Goal: Information Seeking & Learning: Learn about a topic

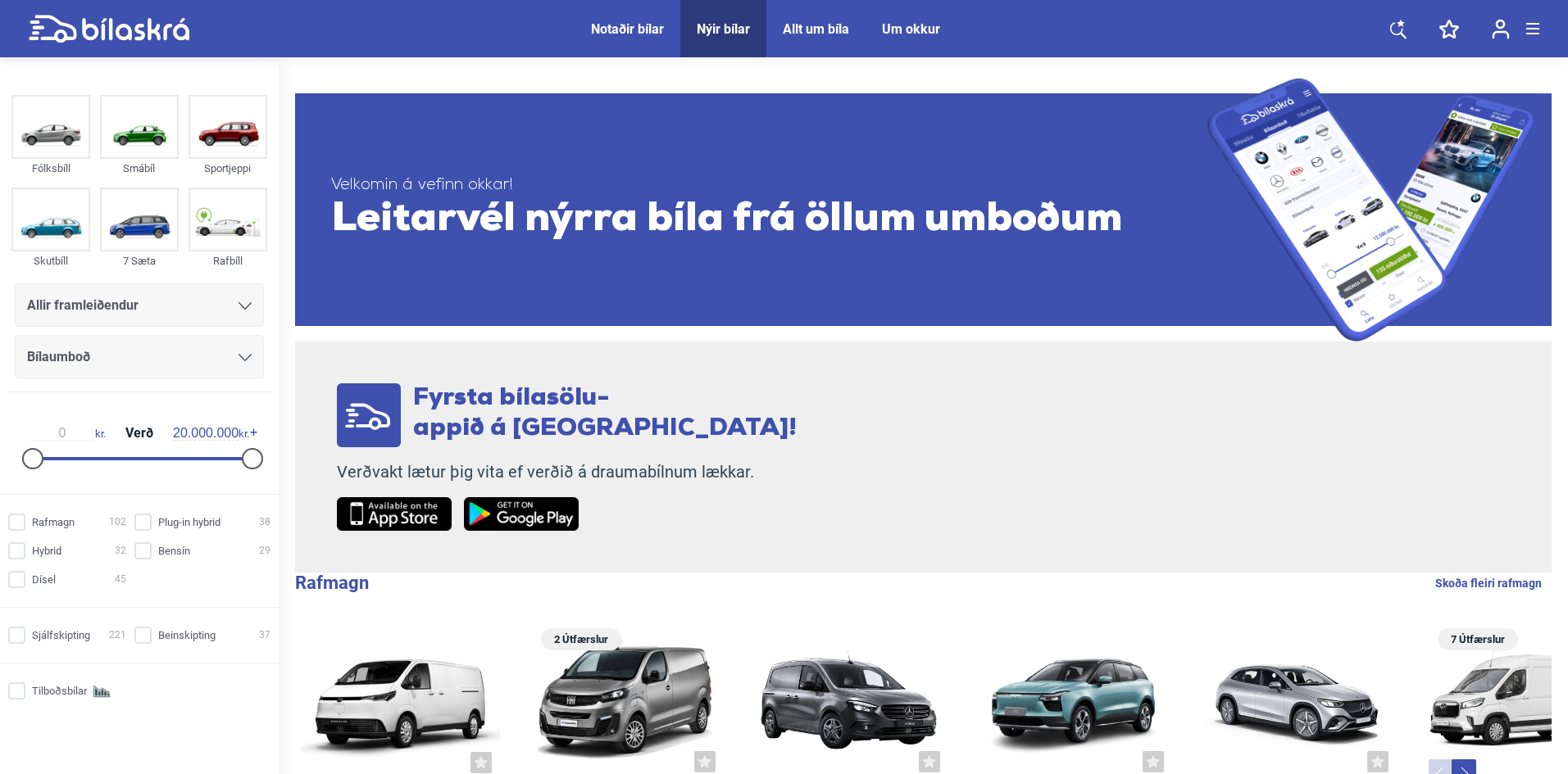
click at [110, 307] on span "Allir framleiðendur" at bounding box center [83, 305] width 111 height 23
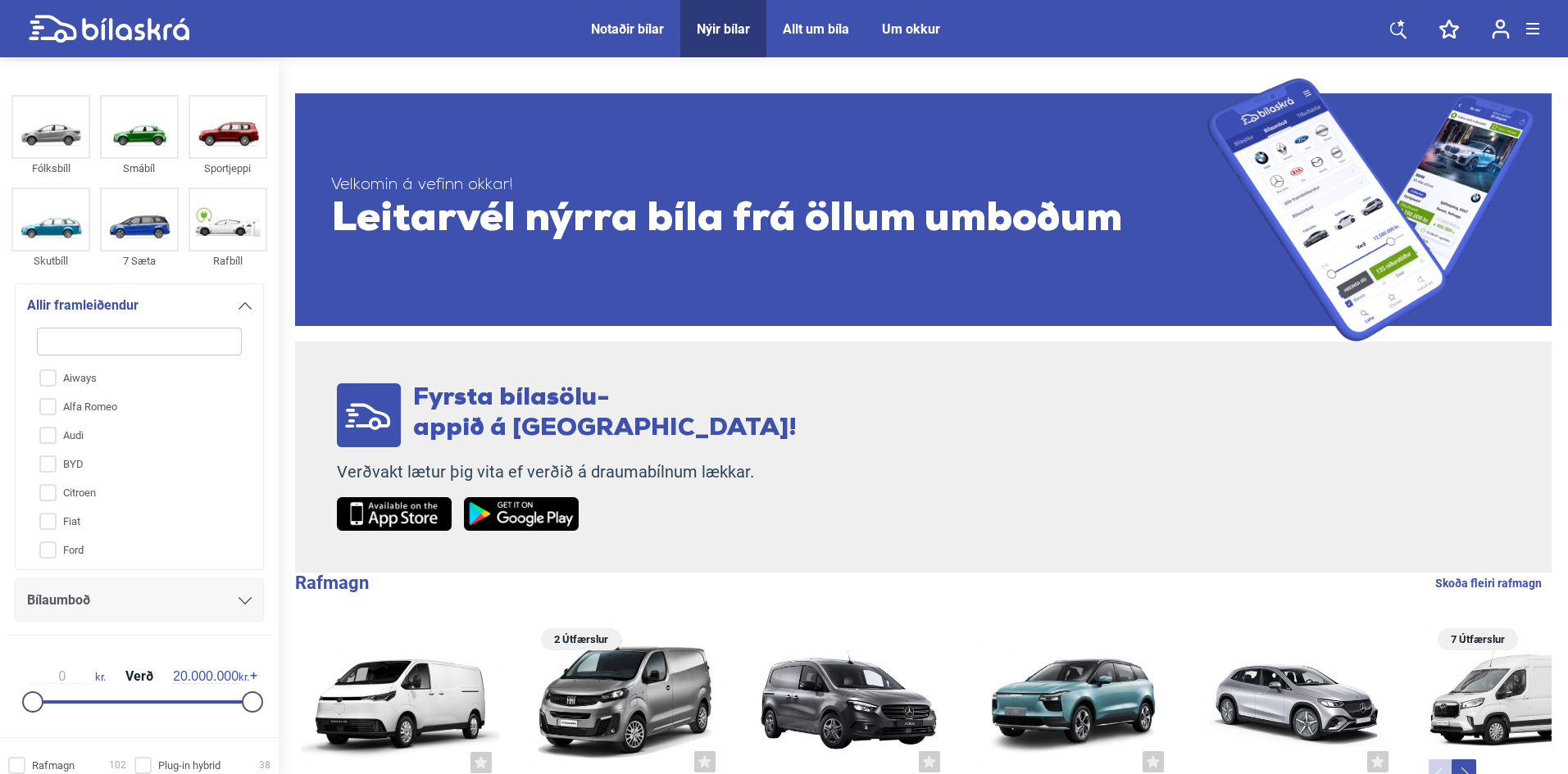
type input "t"
checkbox input "false"
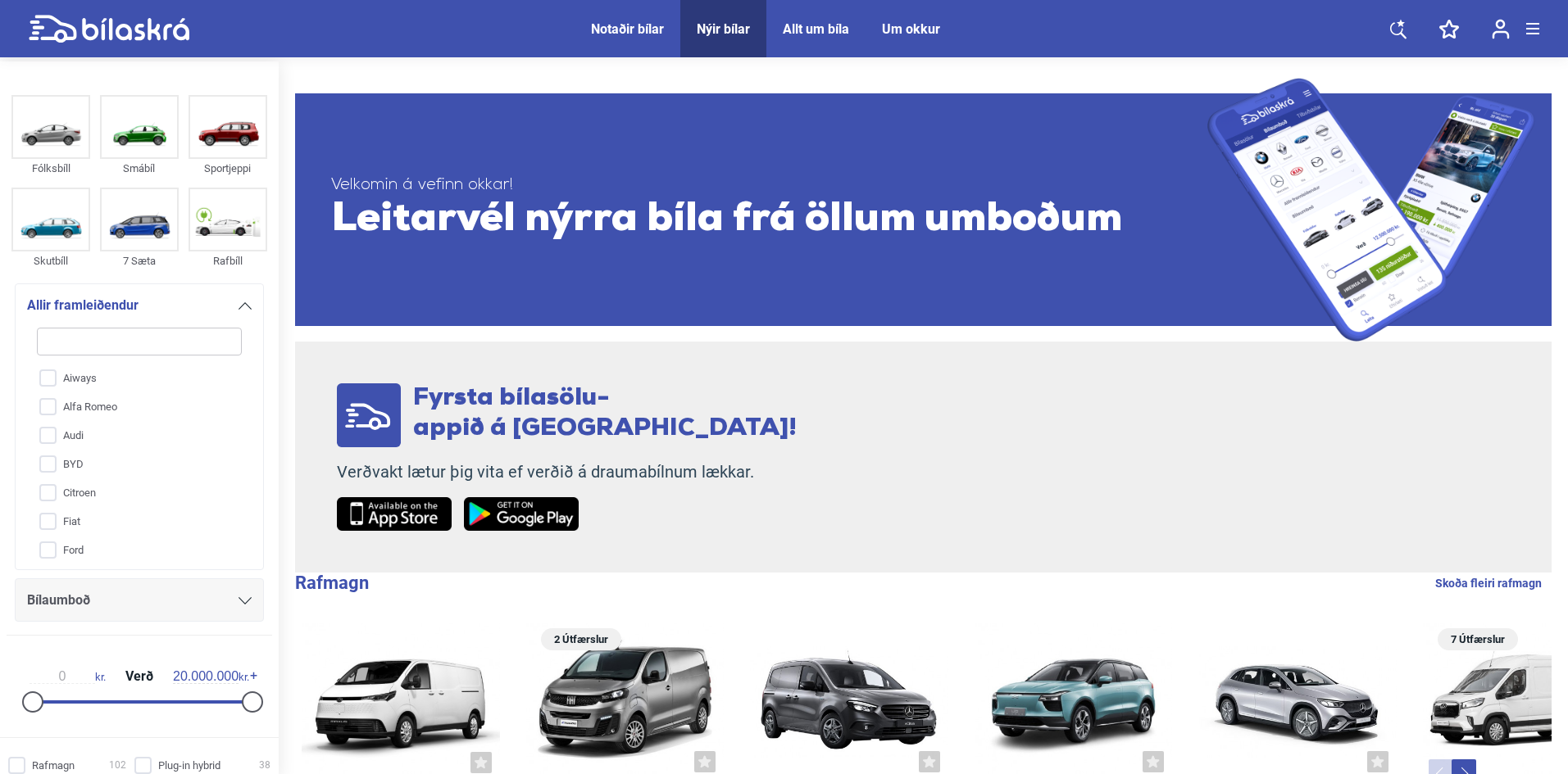
checkbox input "false"
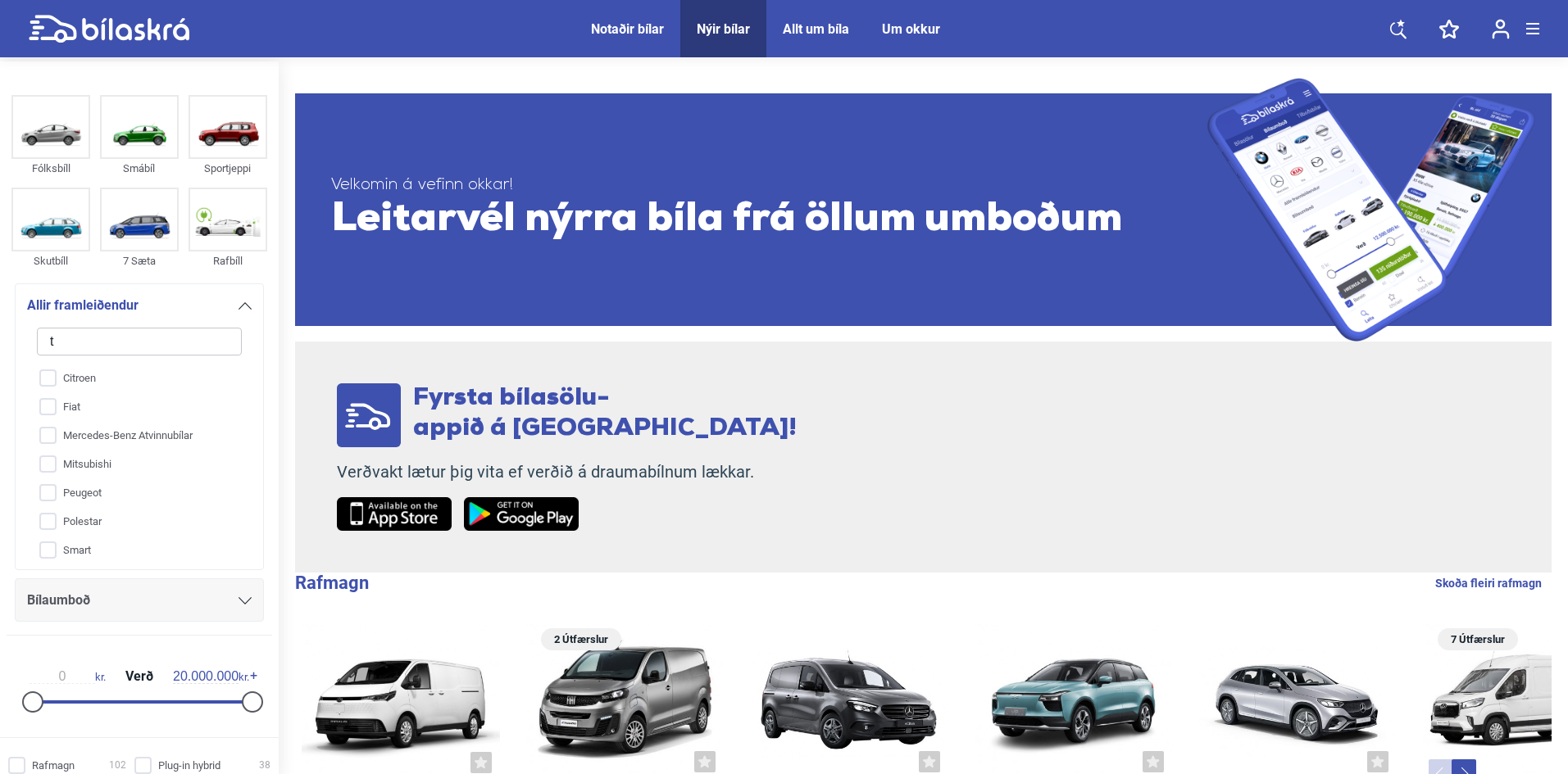
type input "to"
checkbox input "false"
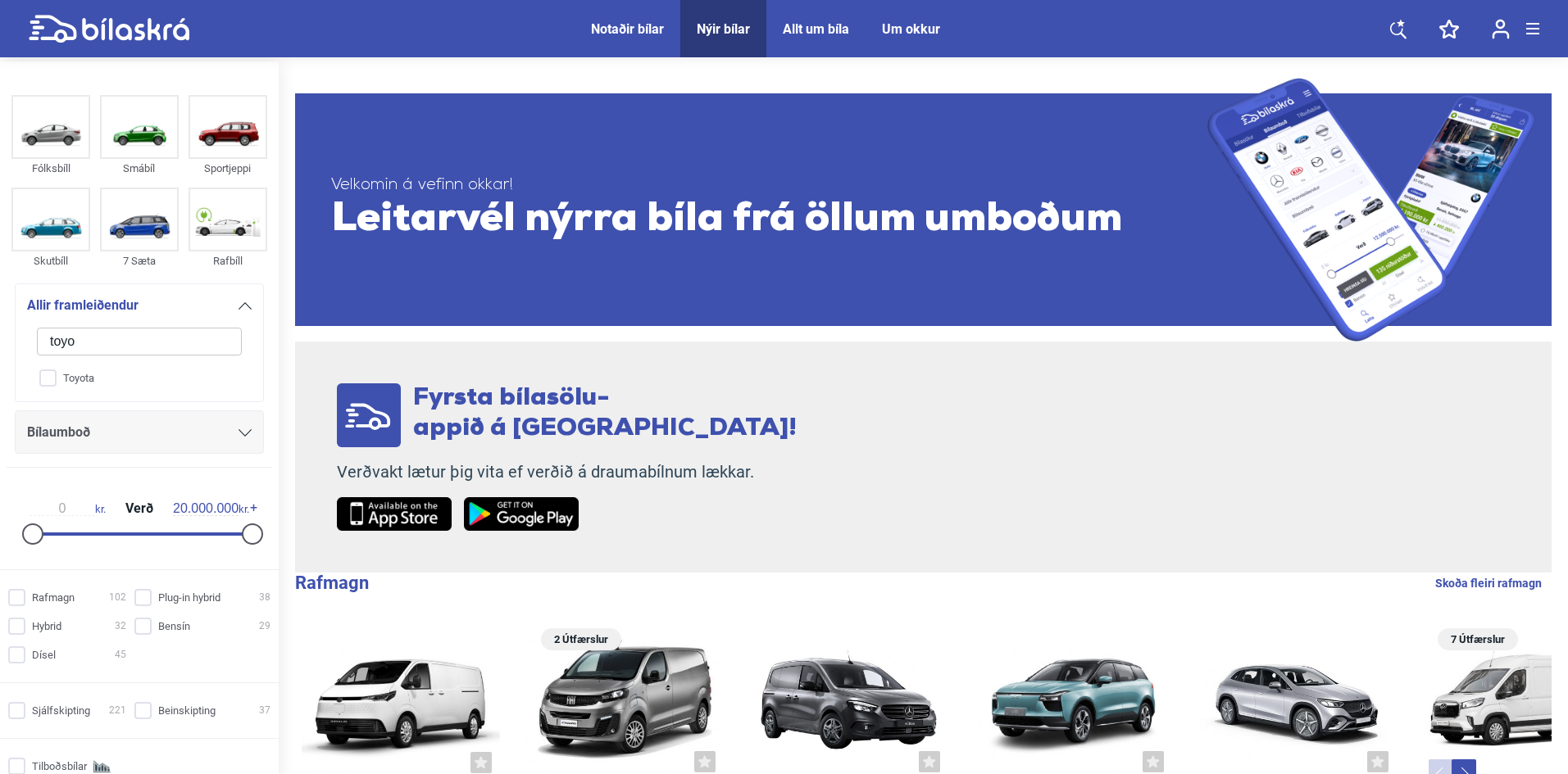
type input "toyo"
click at [94, 379] on input "Toyota" at bounding box center [129, 378] width 207 height 28
checkbox input "true"
checkbox input "false"
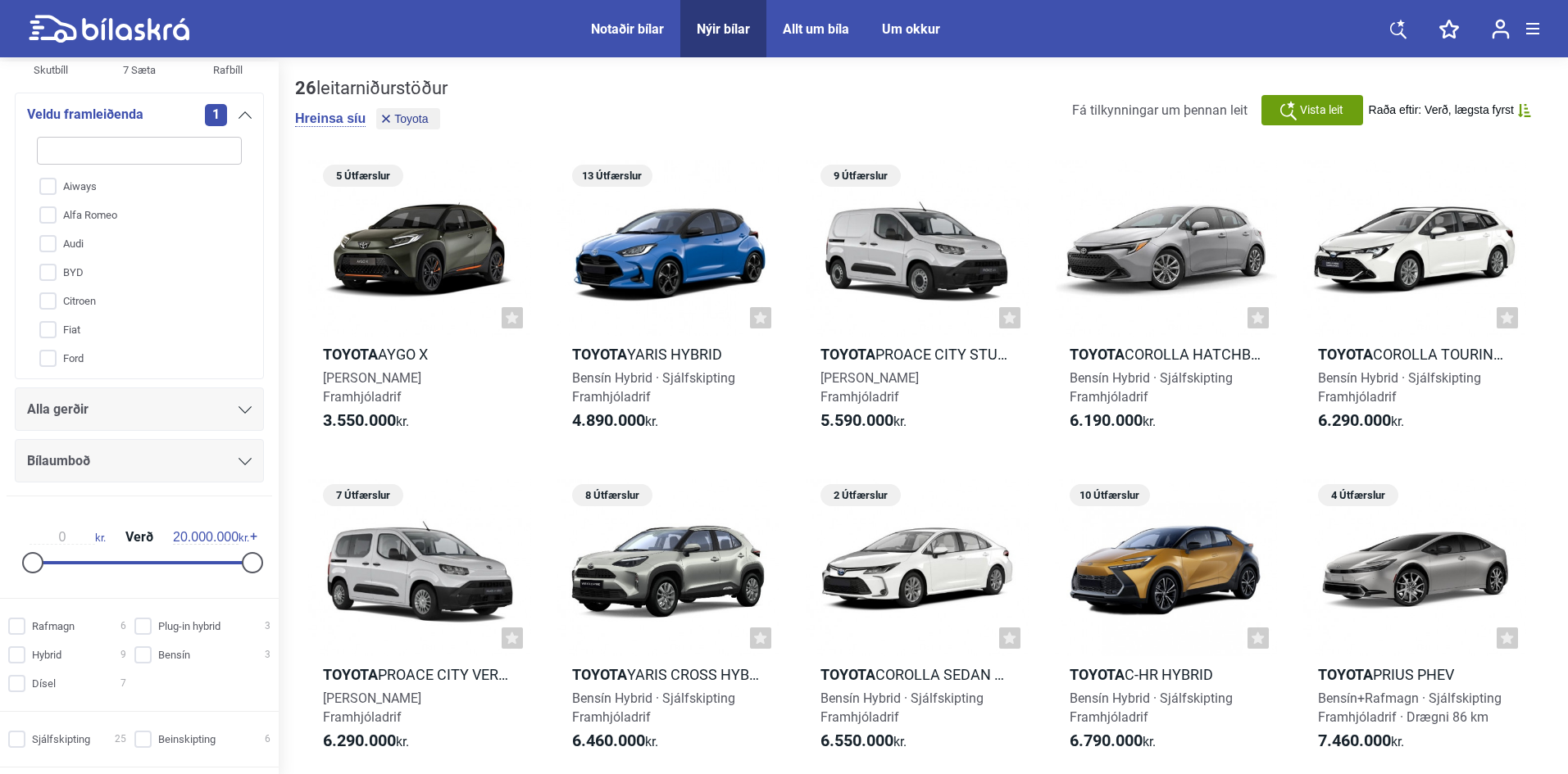
scroll to position [245, 0]
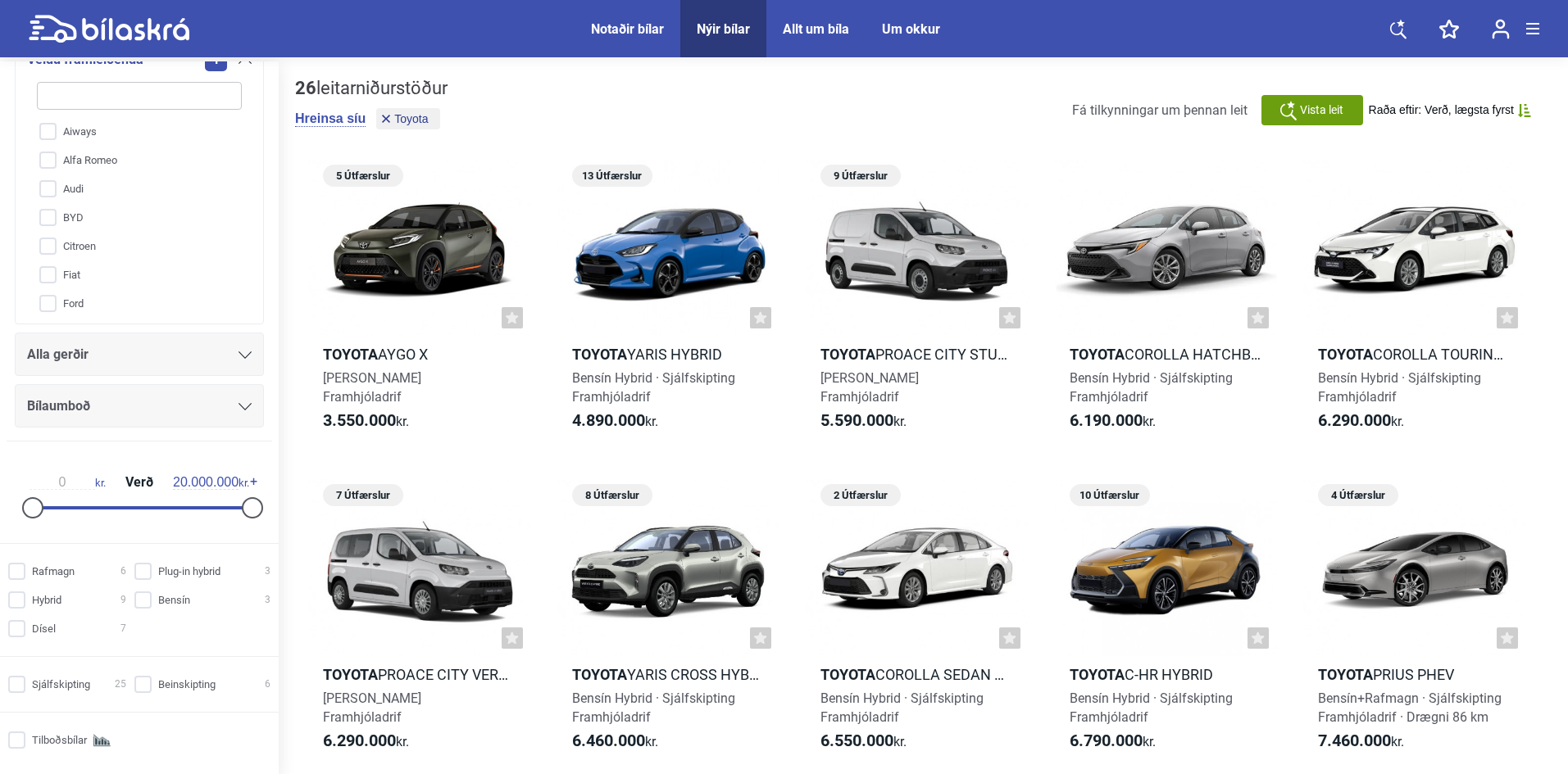
click at [96, 354] on div "Alla gerðir" at bounding box center [139, 355] width 224 height 23
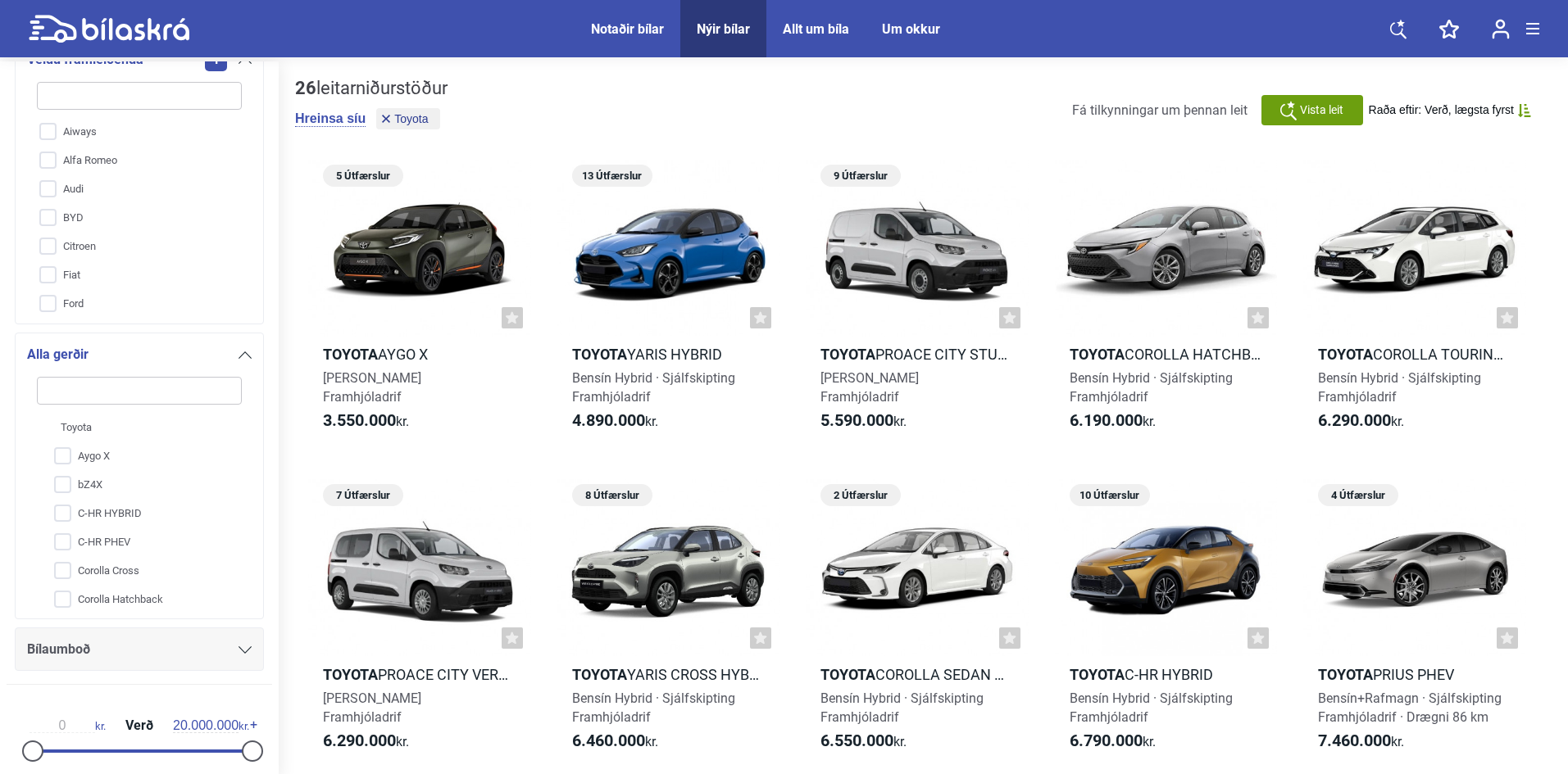
type input "p"
checkbox input "false"
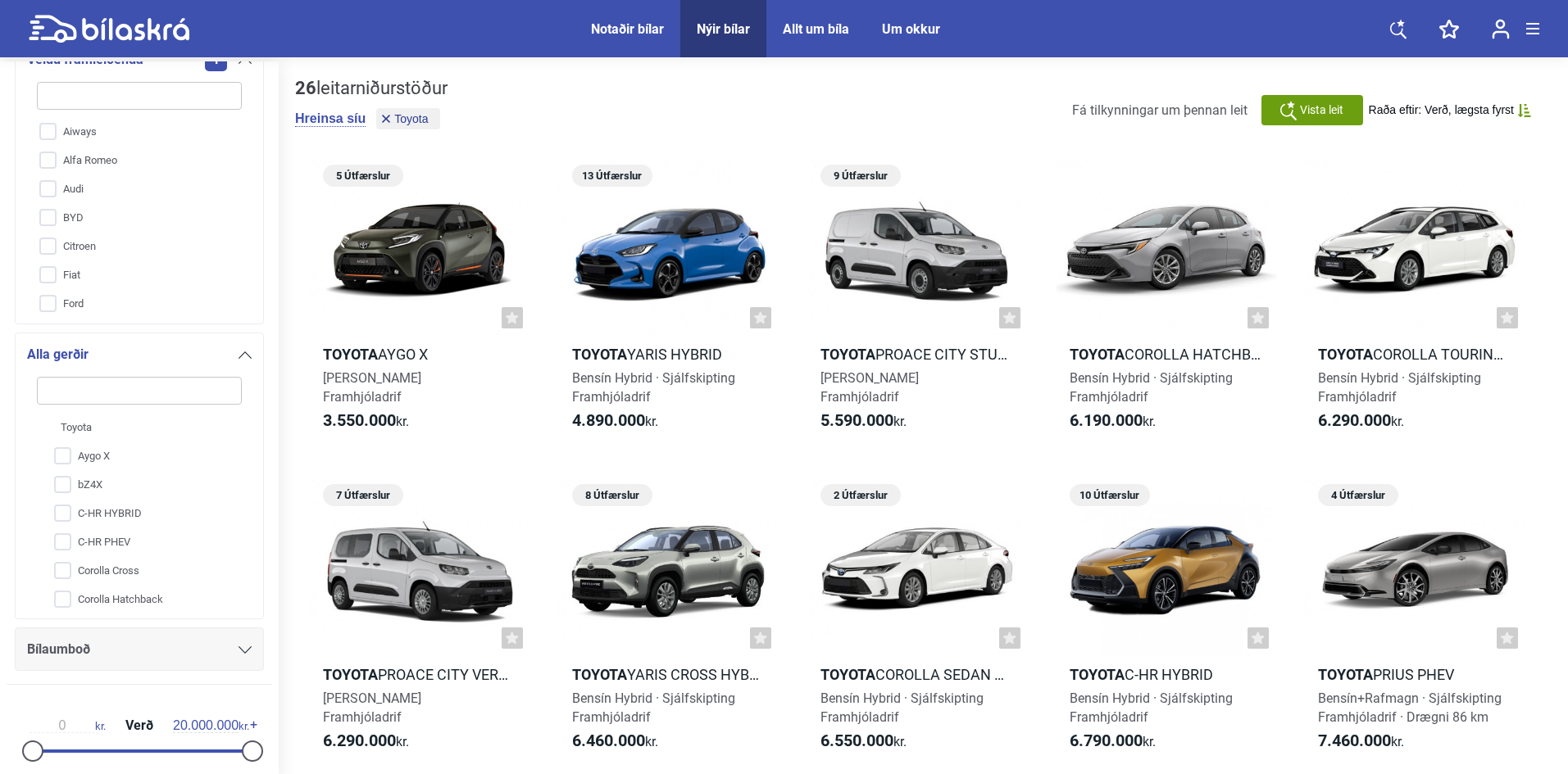
checkbox input "false"
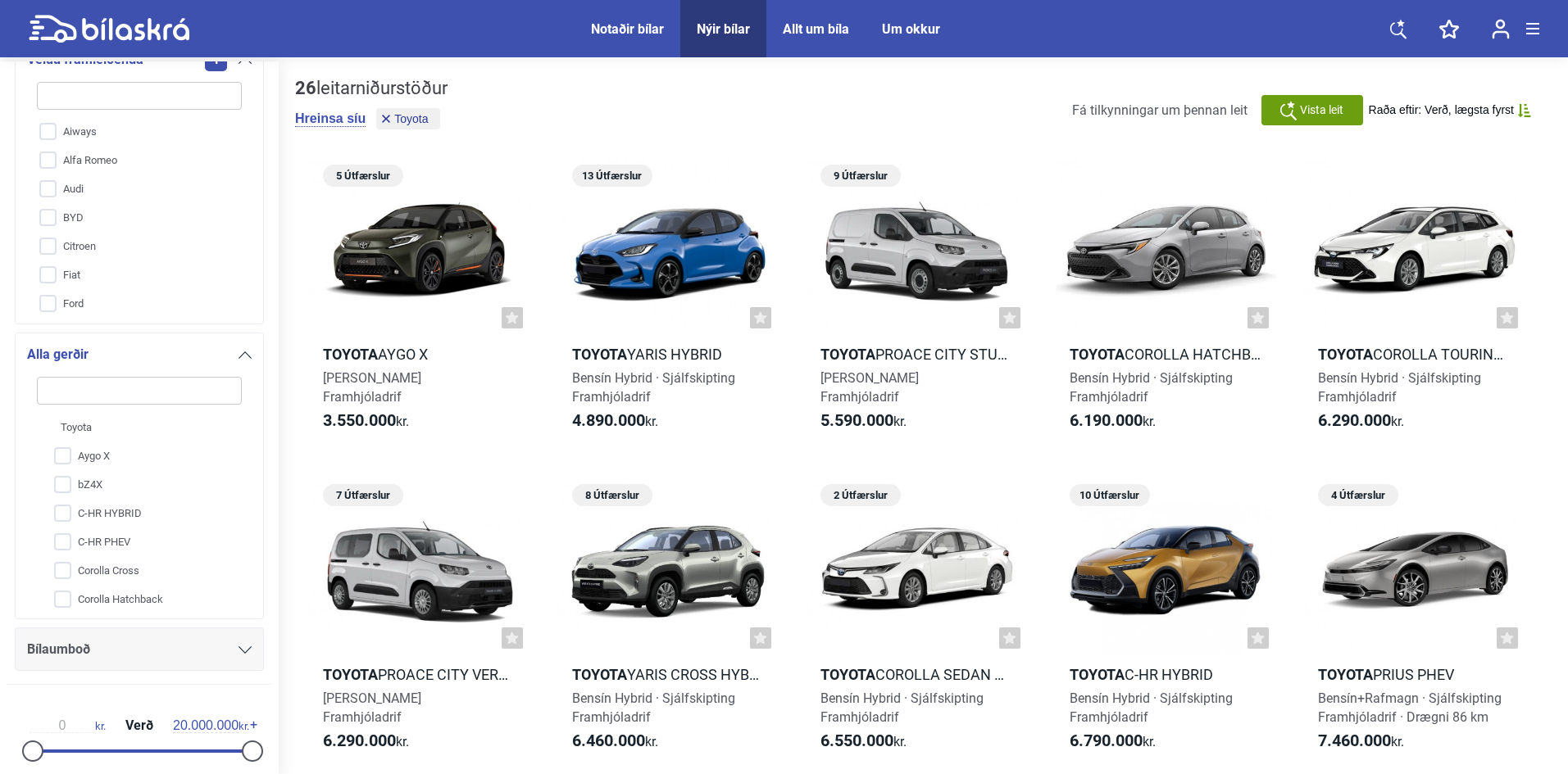
checkbox input "false"
type input "pr"
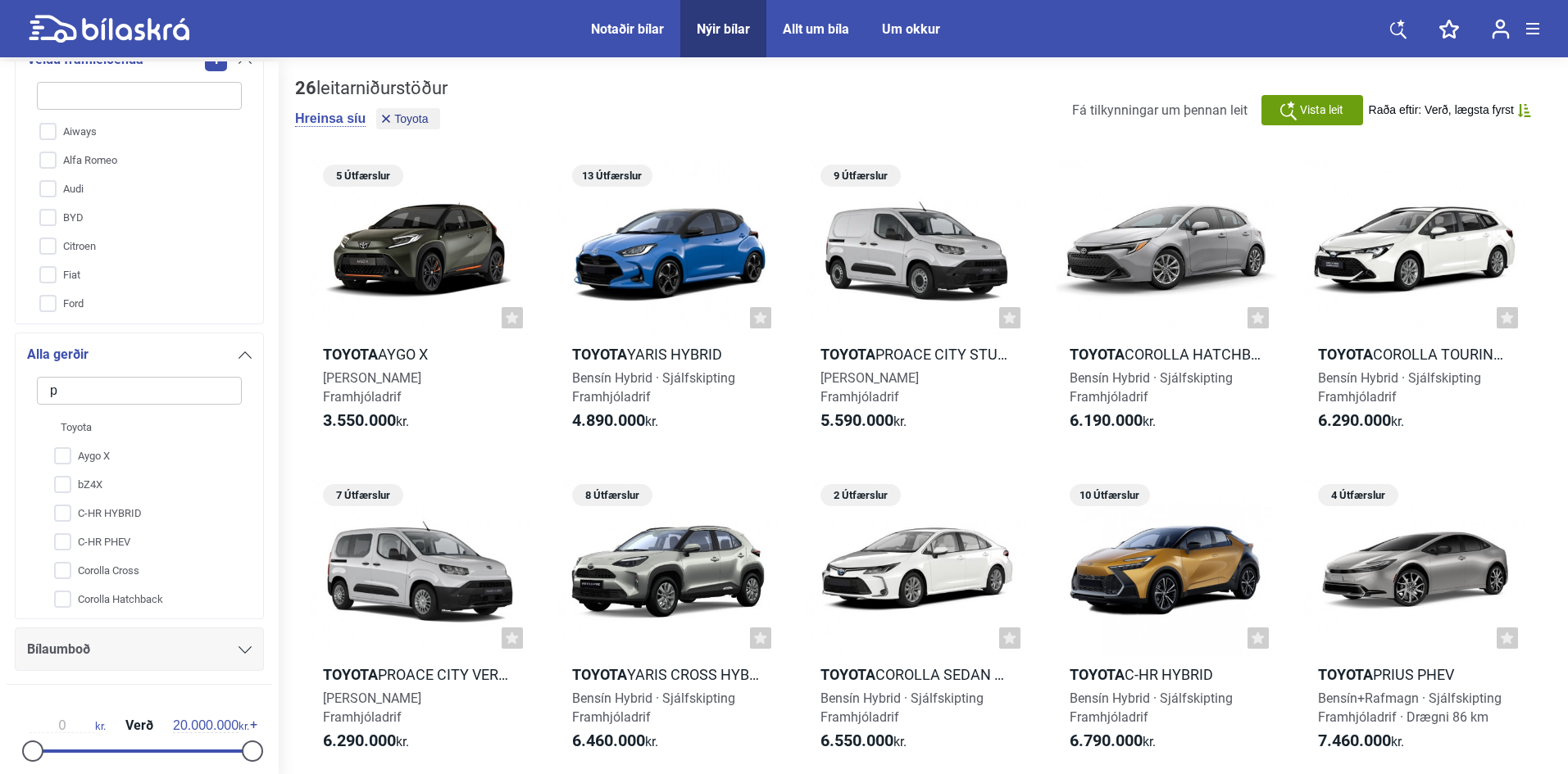
checkbox input "false"
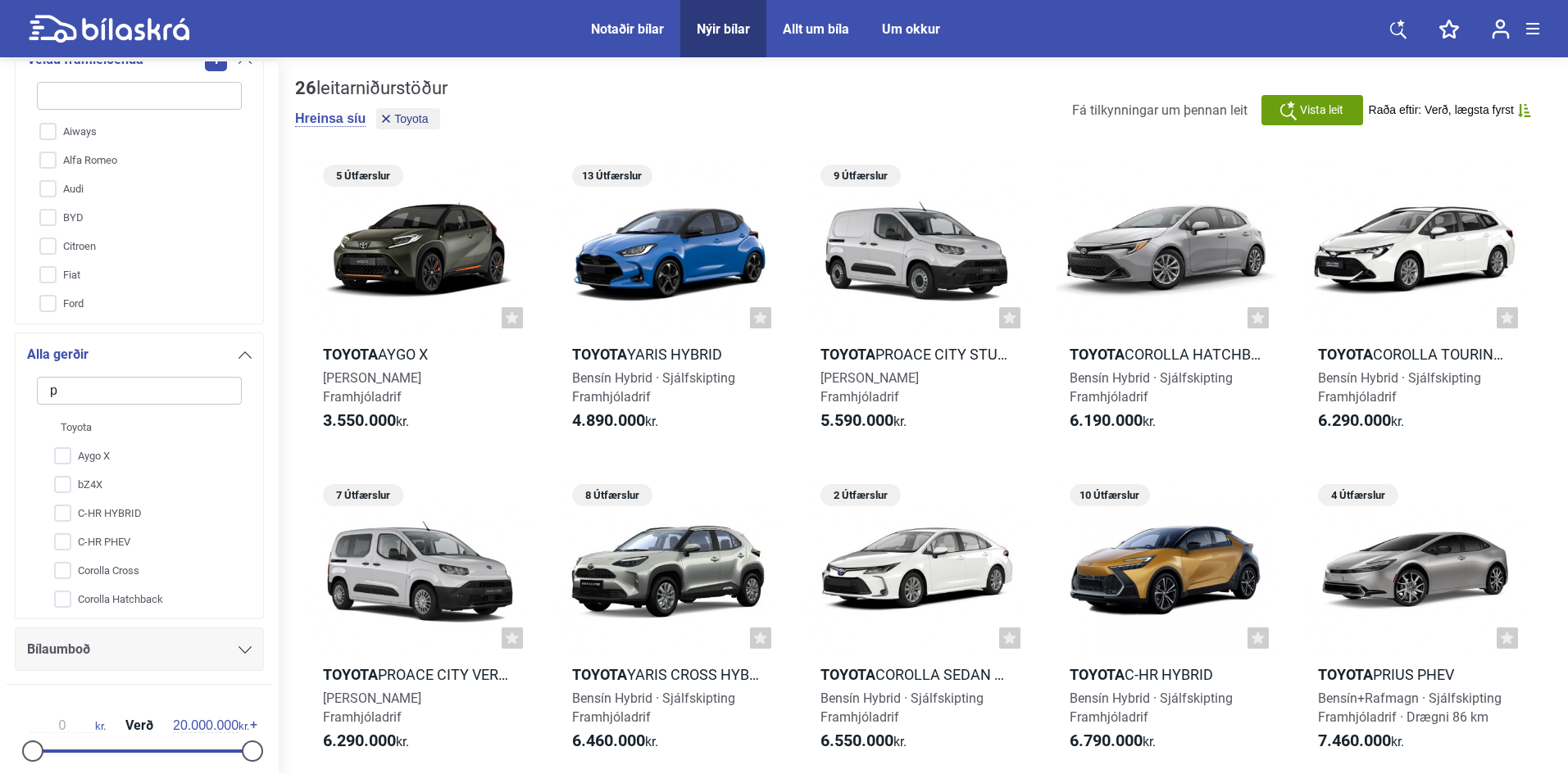
checkbox input "false"
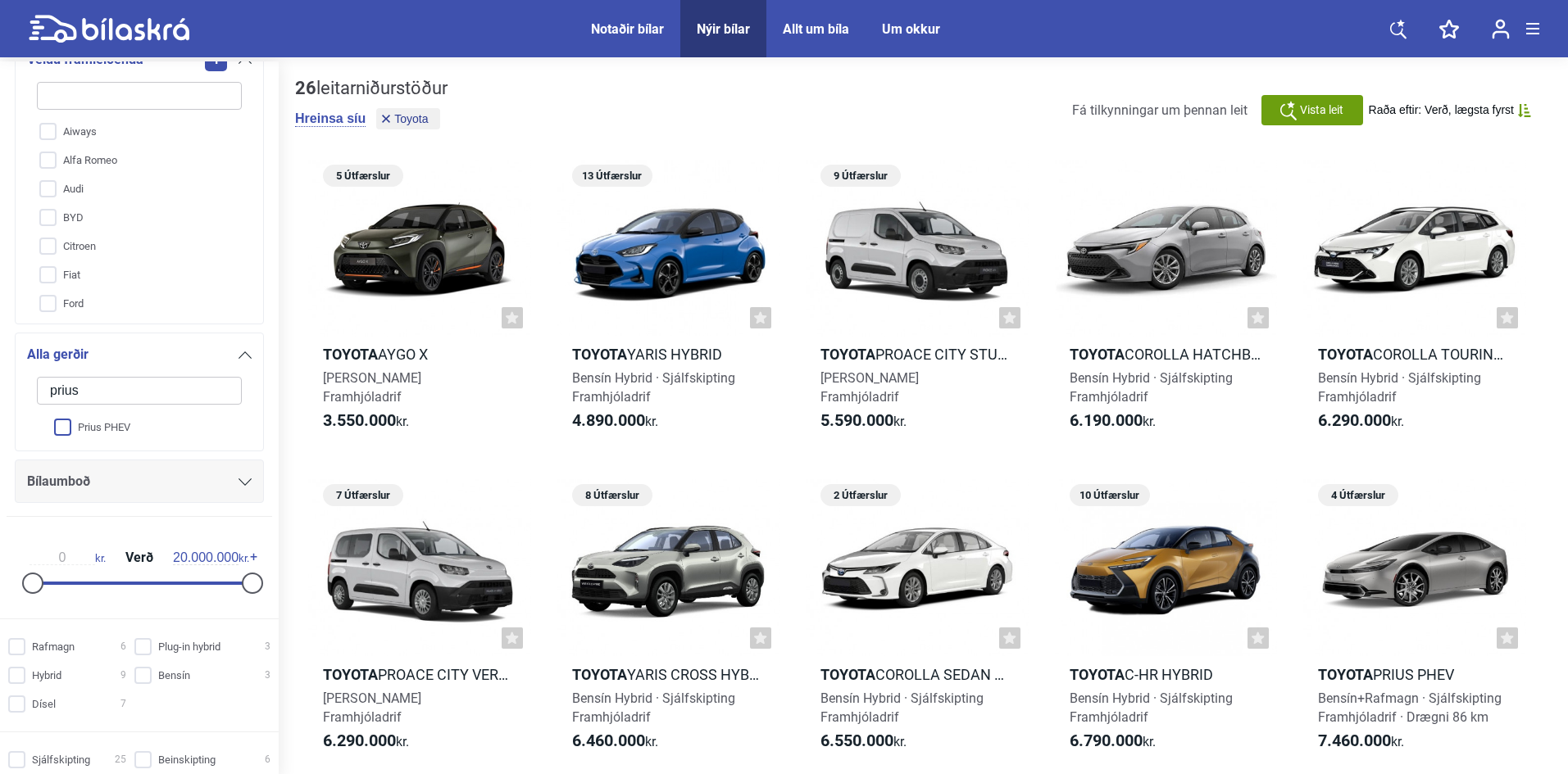
type input "prius"
click at [103, 421] on input "Prius PHEV" at bounding box center [129, 428] width 207 height 28
checkbox input "true"
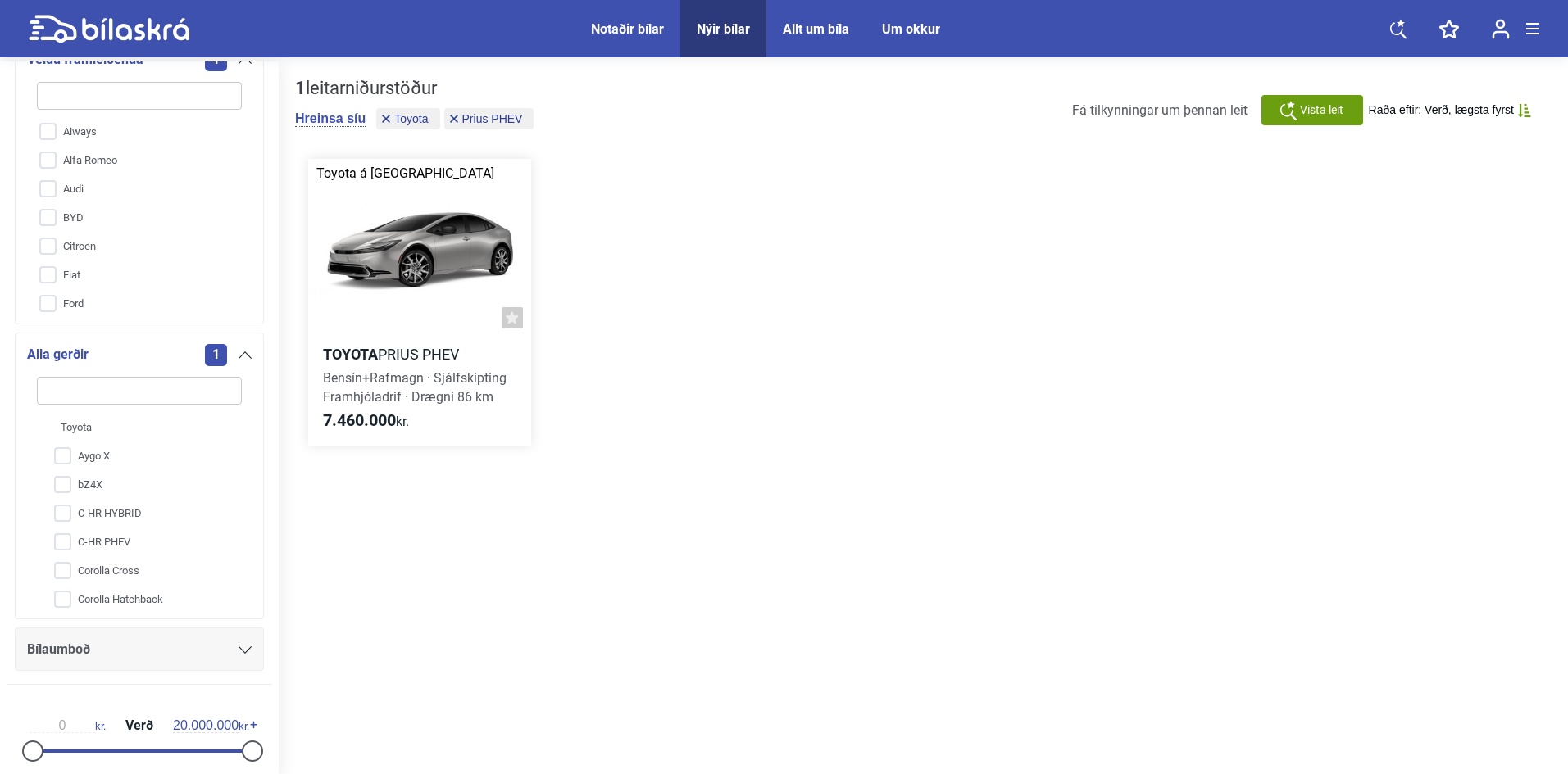
click at [416, 227] on div at bounding box center [419, 247] width 222 height 177
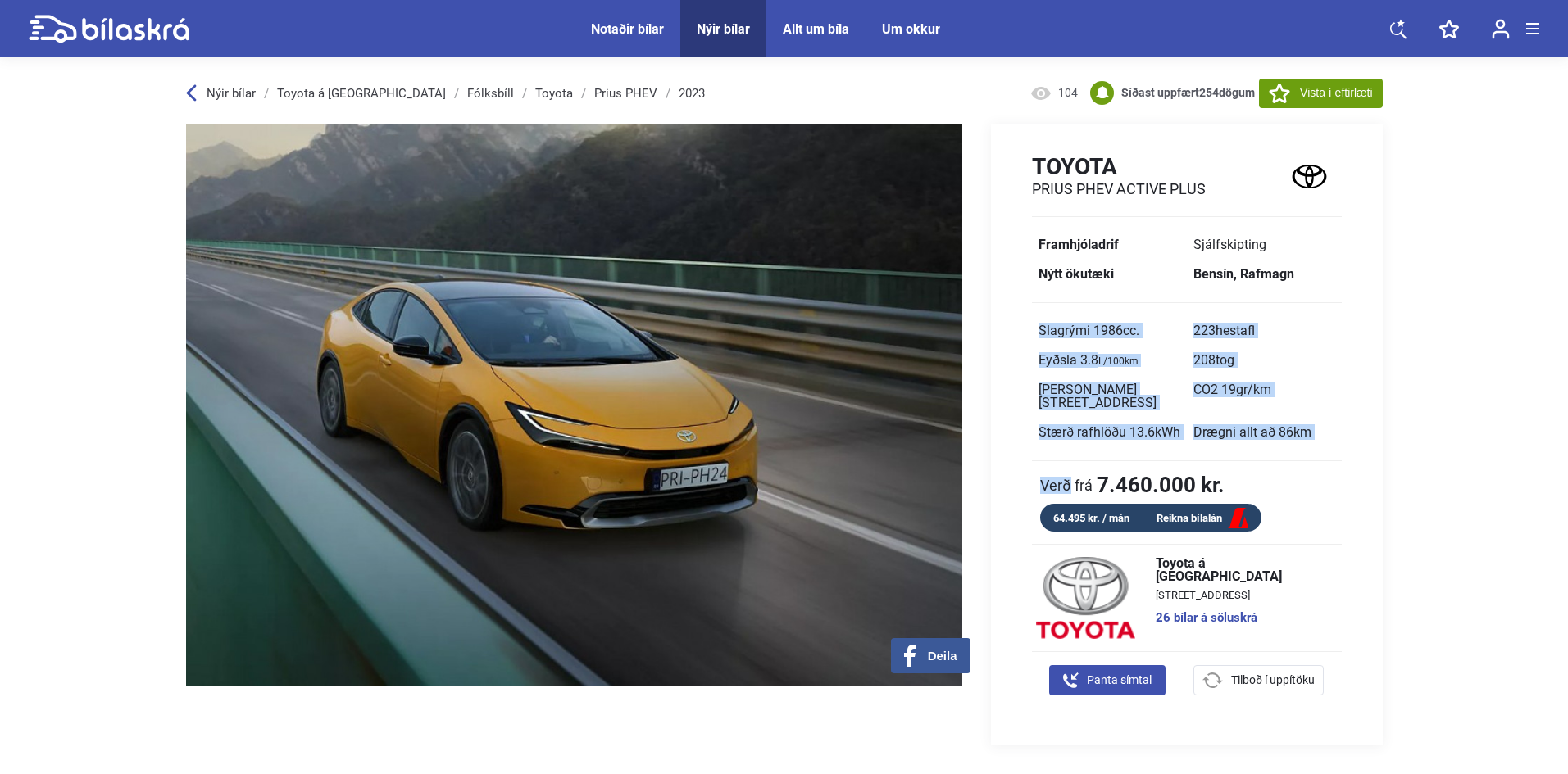
drag, startPoint x: 1105, startPoint y: 477, endPoint x: 1091, endPoint y: 485, distance: 16.1
click at [1073, 483] on div "Toyota Prius PHEV Active Plus Framhjóladrif Sjálfskipting Nýtt ökutæki Bensín, …" at bounding box center [1187, 342] width 392 height 379
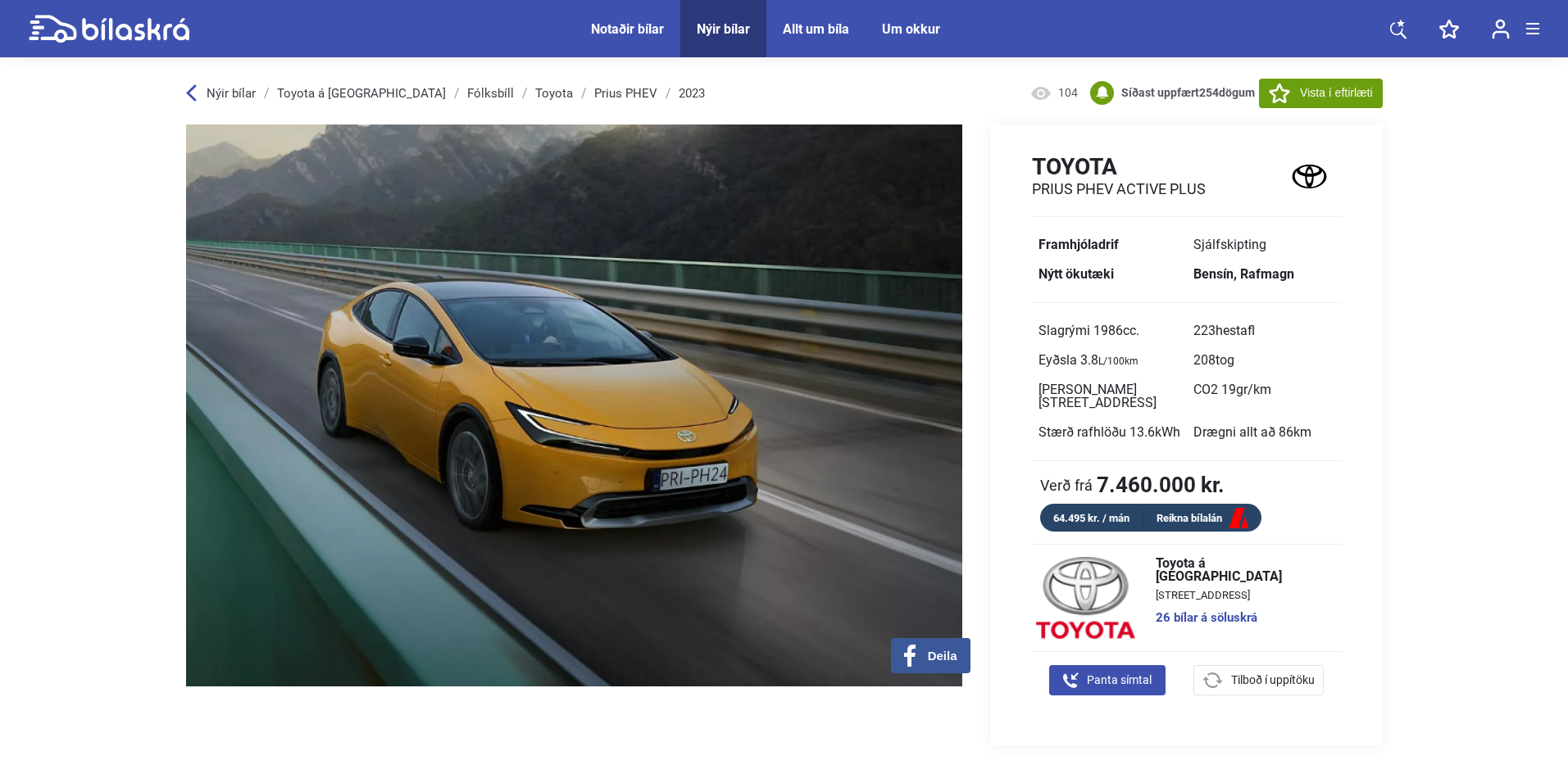
click at [1178, 474] on b "7.460.000 kr." at bounding box center [1160, 485] width 128 height 21
click at [1168, 470] on div "Toyota Prius PHEV Active Plus Framhjóladrif Sjálfskipting Nýtt ökutæki Bensín, …" at bounding box center [1187, 342] width 392 height 379
click at [1164, 470] on div "Toyota Prius PHEV Active Plus Framhjóladrif Sjálfskipting Nýtt ökutæki Bensín, …" at bounding box center [1187, 342] width 392 height 379
click at [1161, 470] on div "Toyota Prius PHEV Active Plus Framhjóladrif Sjálfskipting Nýtt ökutæki Bensín, …" at bounding box center [1187, 342] width 392 height 379
click at [1165, 471] on div "Toyota Prius PHEV Active Plus Framhjóladrif Sjálfskipting Nýtt ökutæki Bensín, …" at bounding box center [1187, 342] width 392 height 379
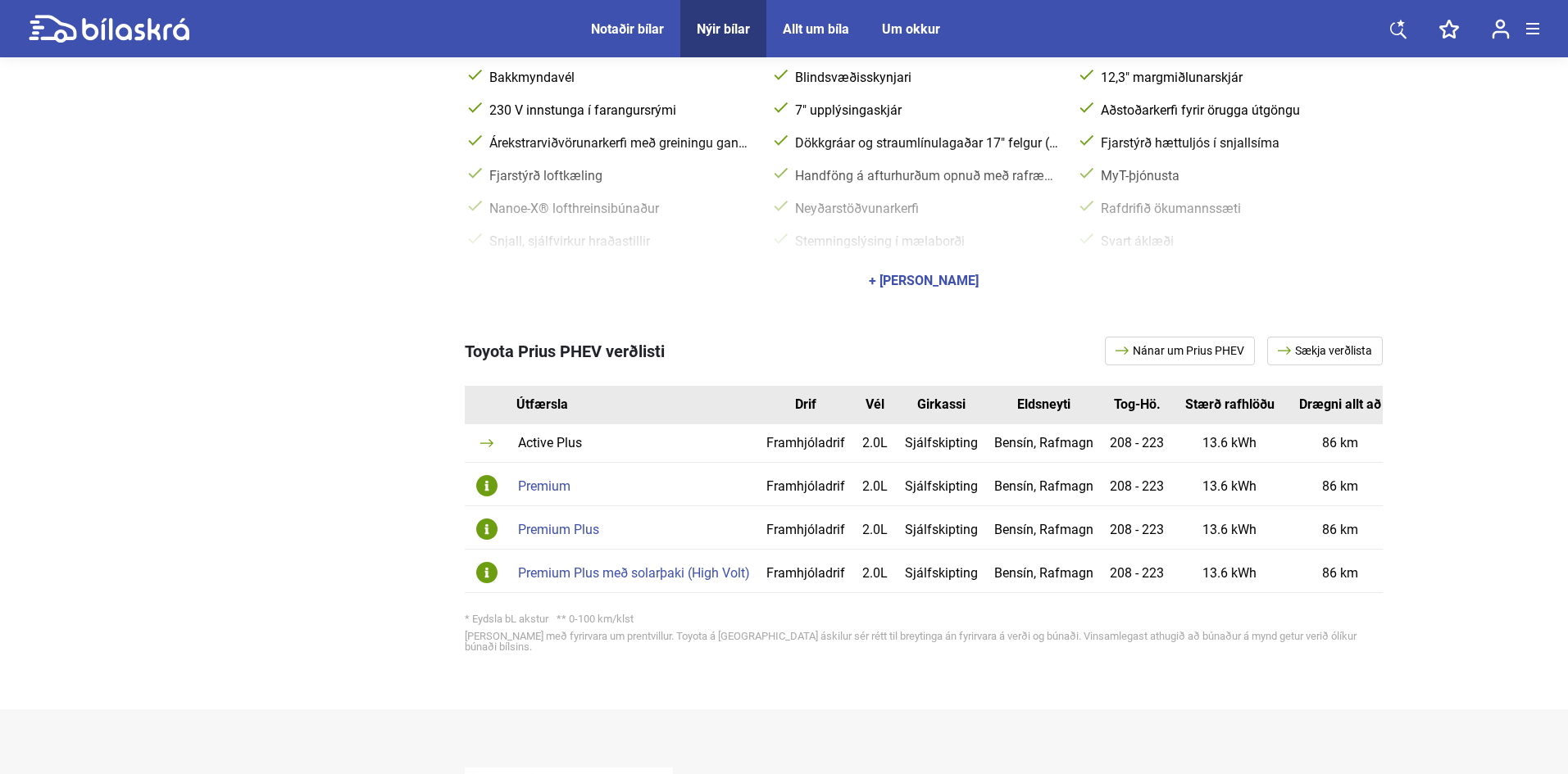
scroll to position [0, 101]
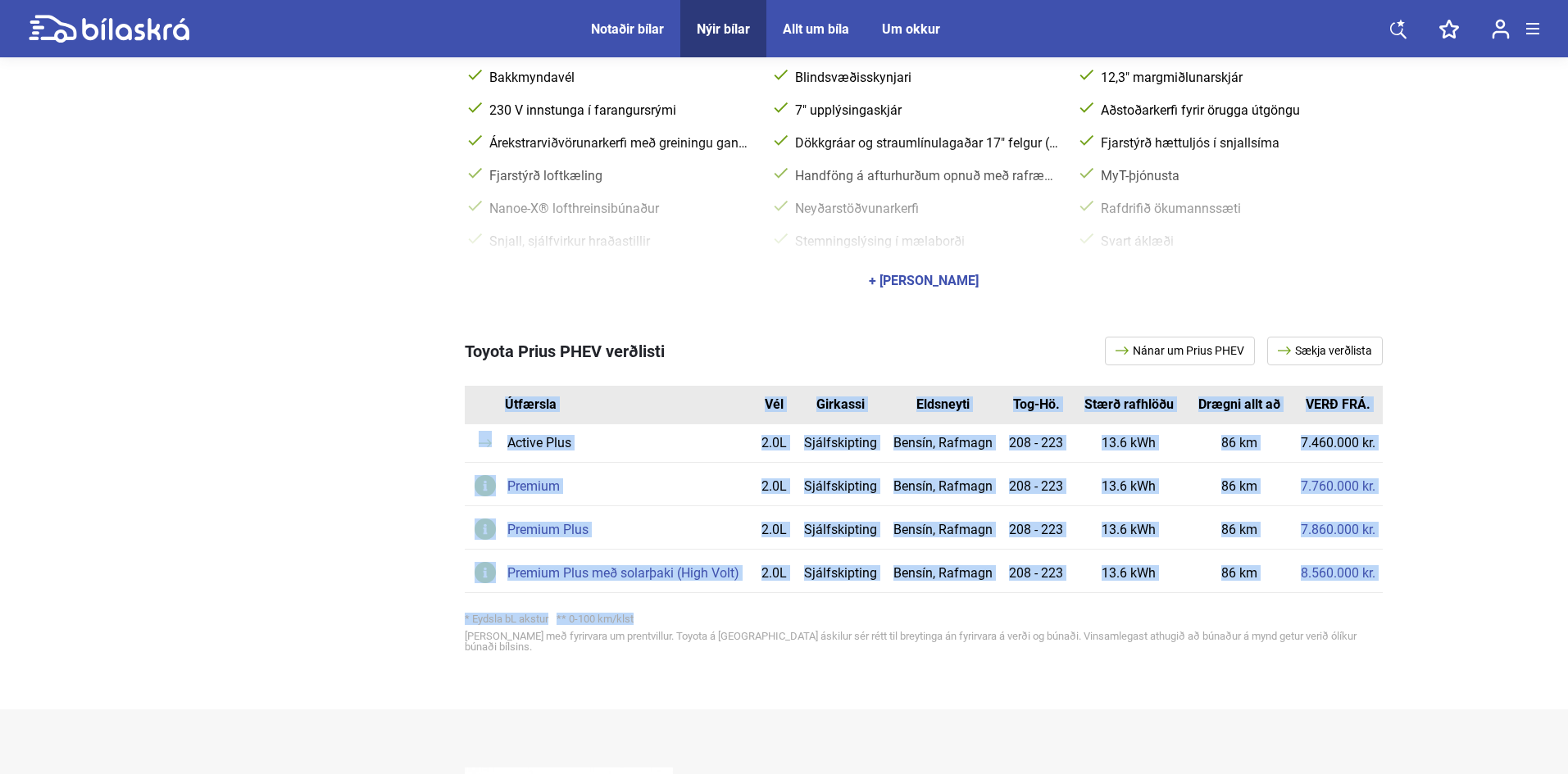
drag, startPoint x: 745, startPoint y: 606, endPoint x: 486, endPoint y: 599, distance: 259.1
click at [482, 599] on div "Toyota Prius PHEV verðlisti Nánar um Prius PHEV Sækja verðlista Útfærsla Drif […" at bounding box center [923, 494] width 918 height 315
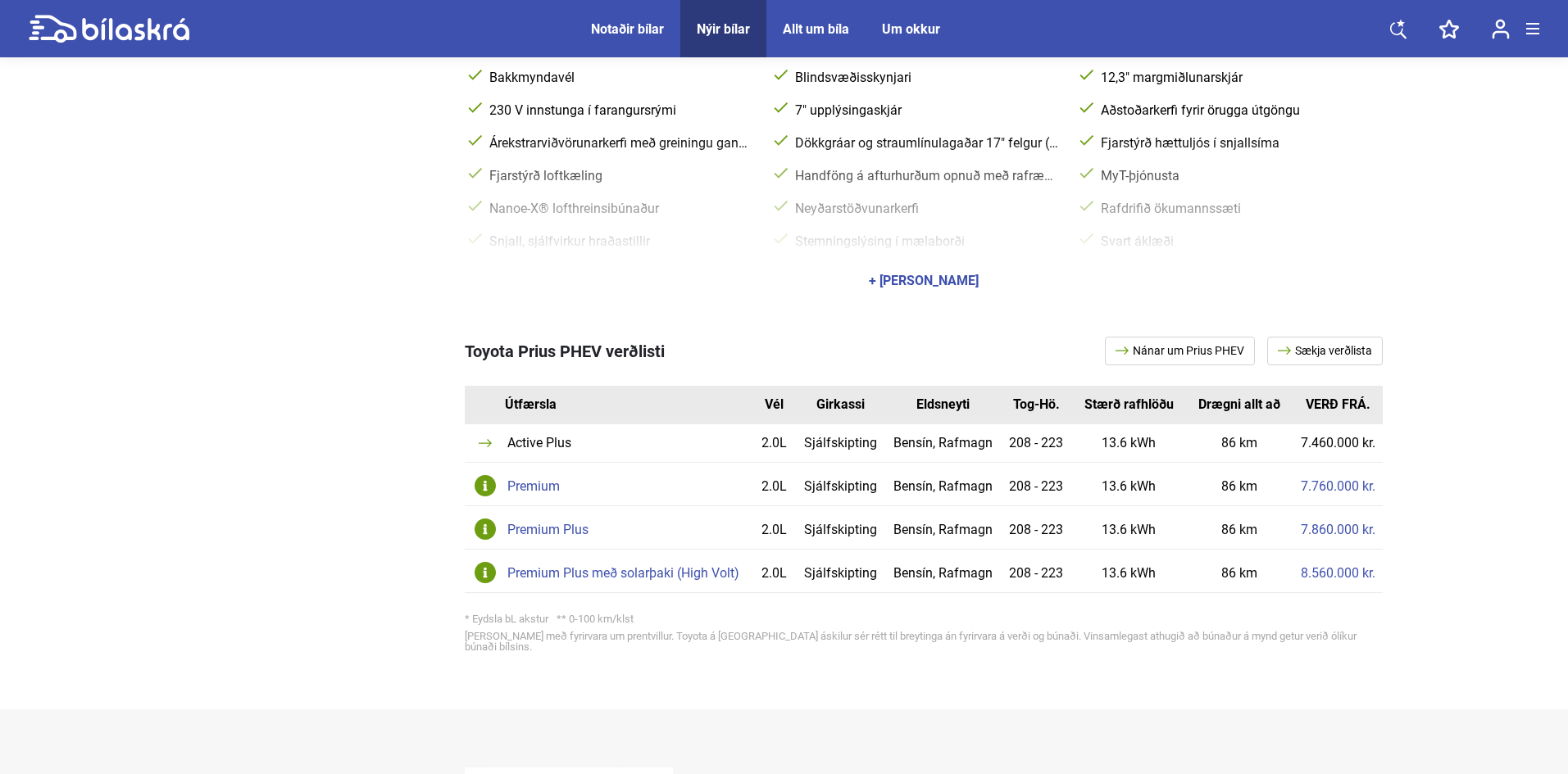
drag, startPoint x: 223, startPoint y: 483, endPoint x: 431, endPoint y: 241, distance: 319.1
click at [230, 483] on div at bounding box center [313, 485] width 254 height 364
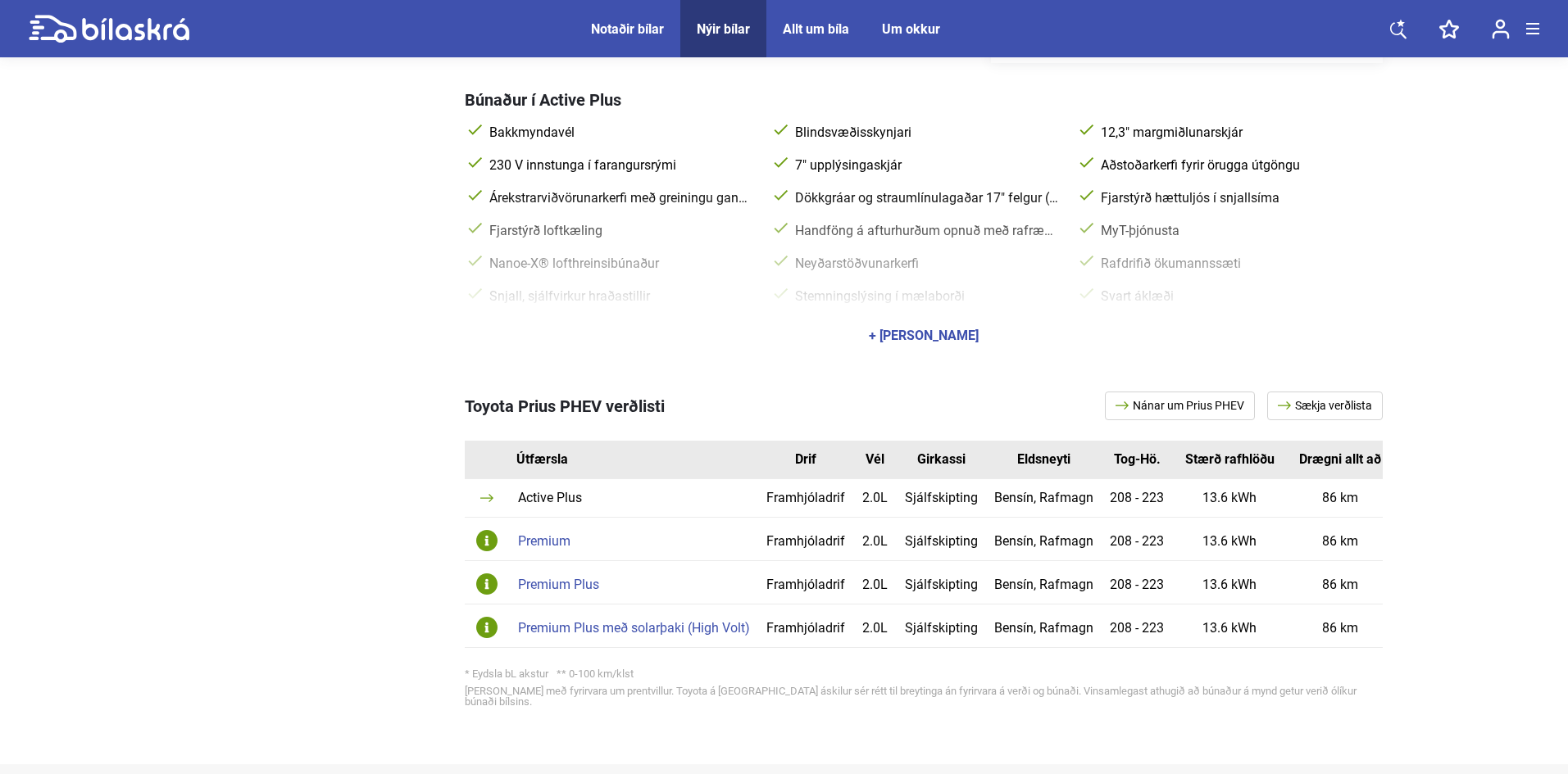
scroll to position [656, 0]
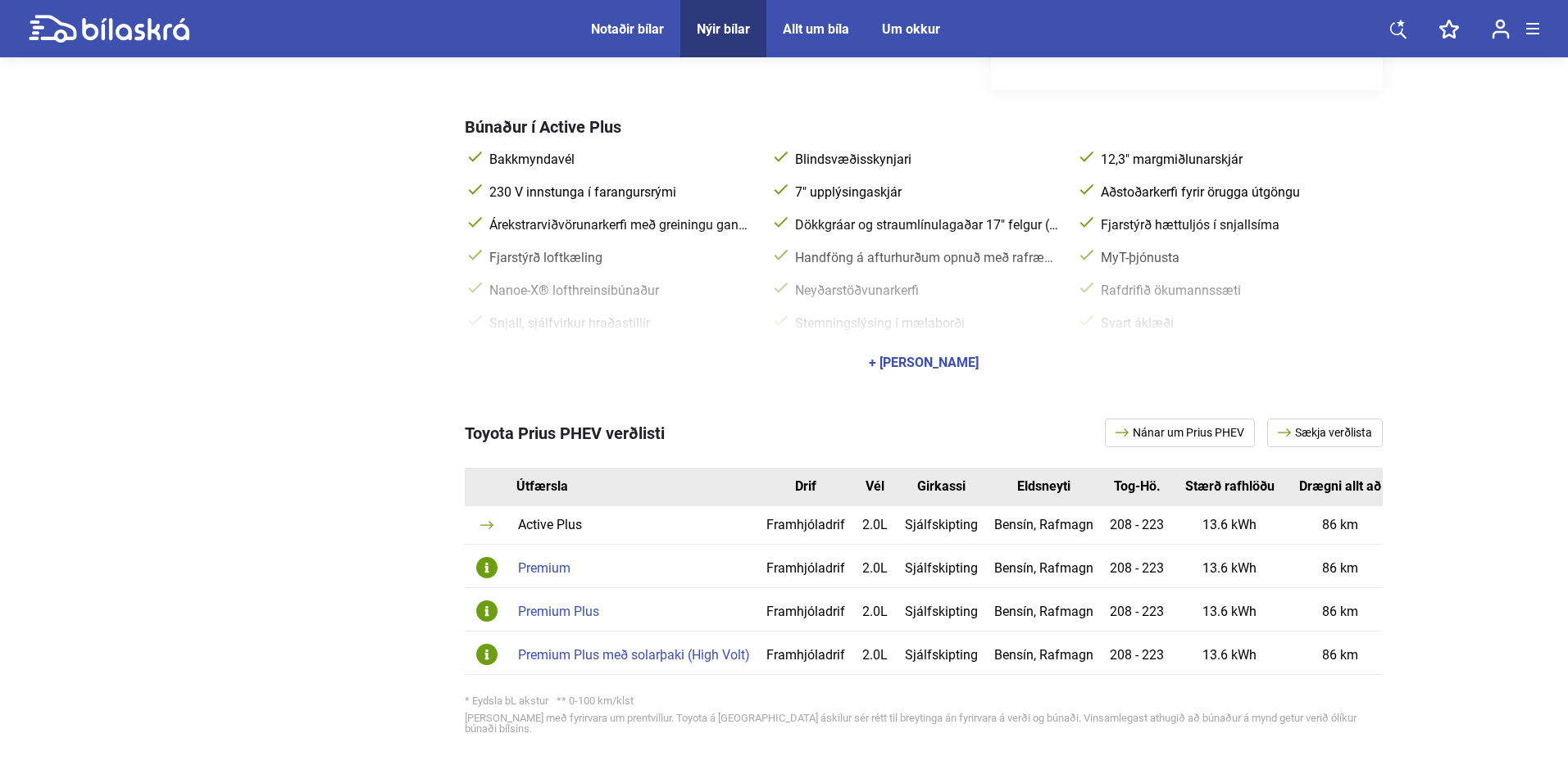
click at [920, 360] on div "+ [PERSON_NAME]" at bounding box center [923, 363] width 109 height 13
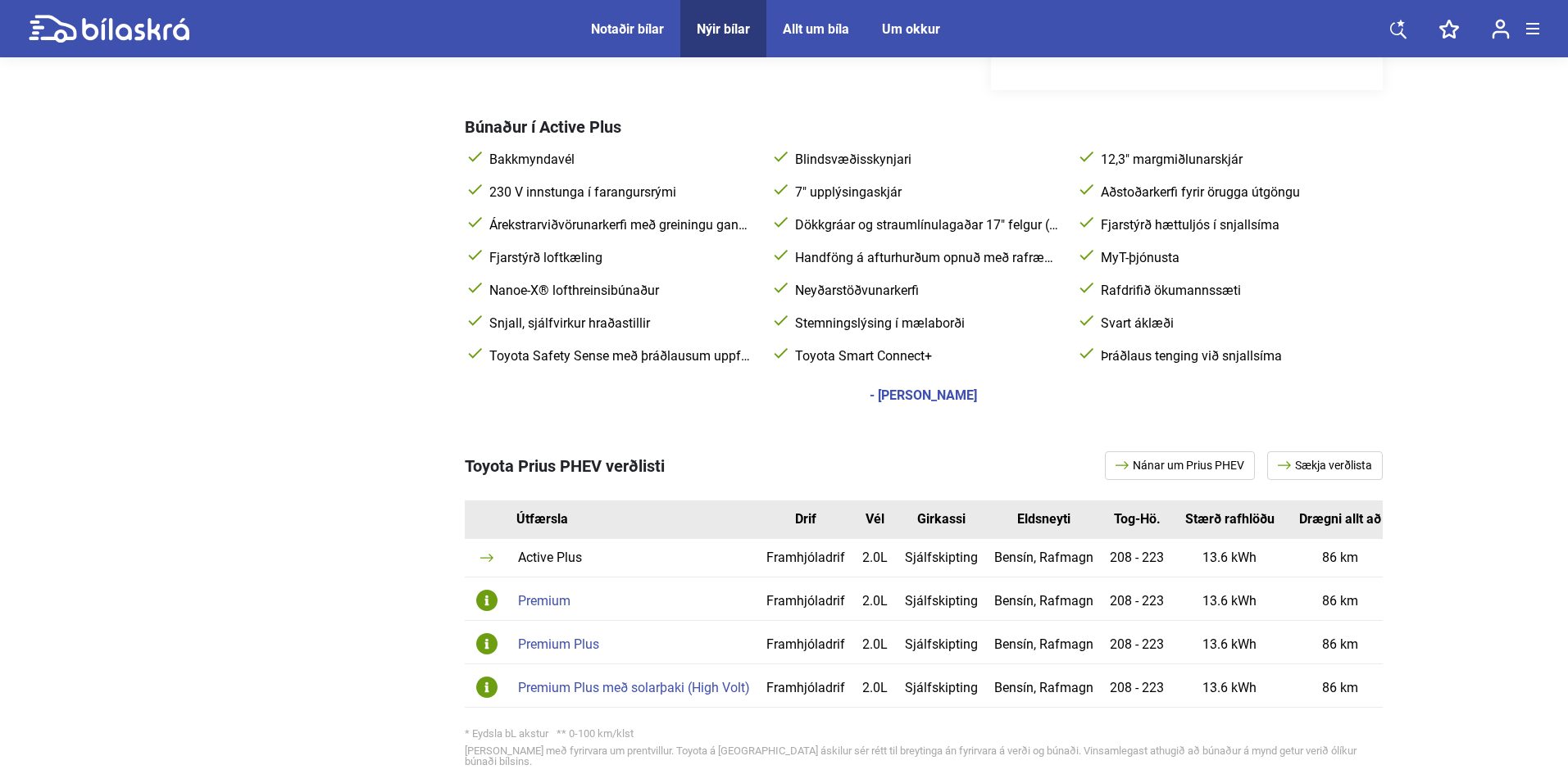
click at [566, 611] on td "Premium" at bounding box center [633, 598] width 248 height 43
click at [543, 605] on div "Premium" at bounding box center [634, 601] width 232 height 13
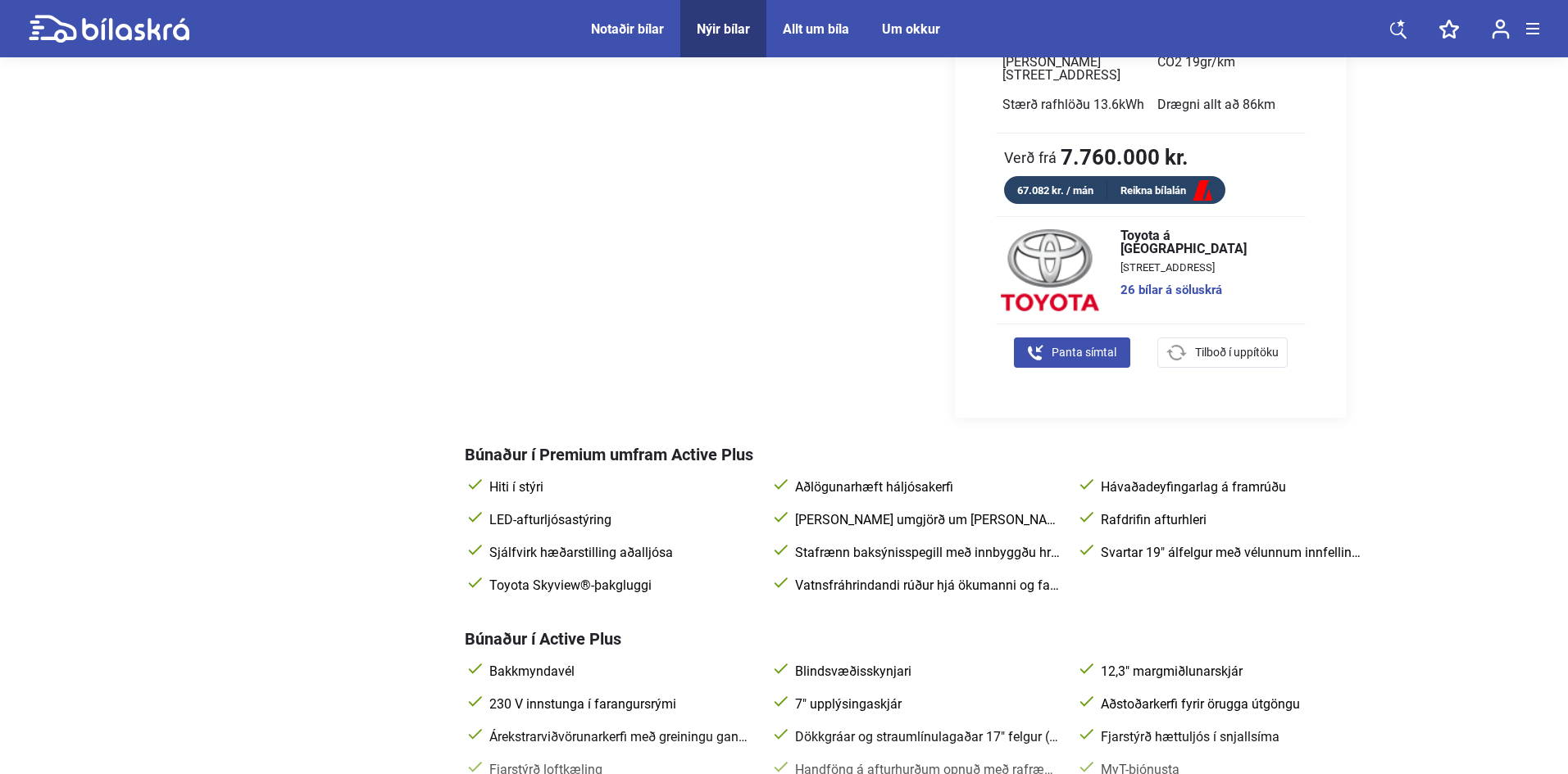
scroll to position [656, 0]
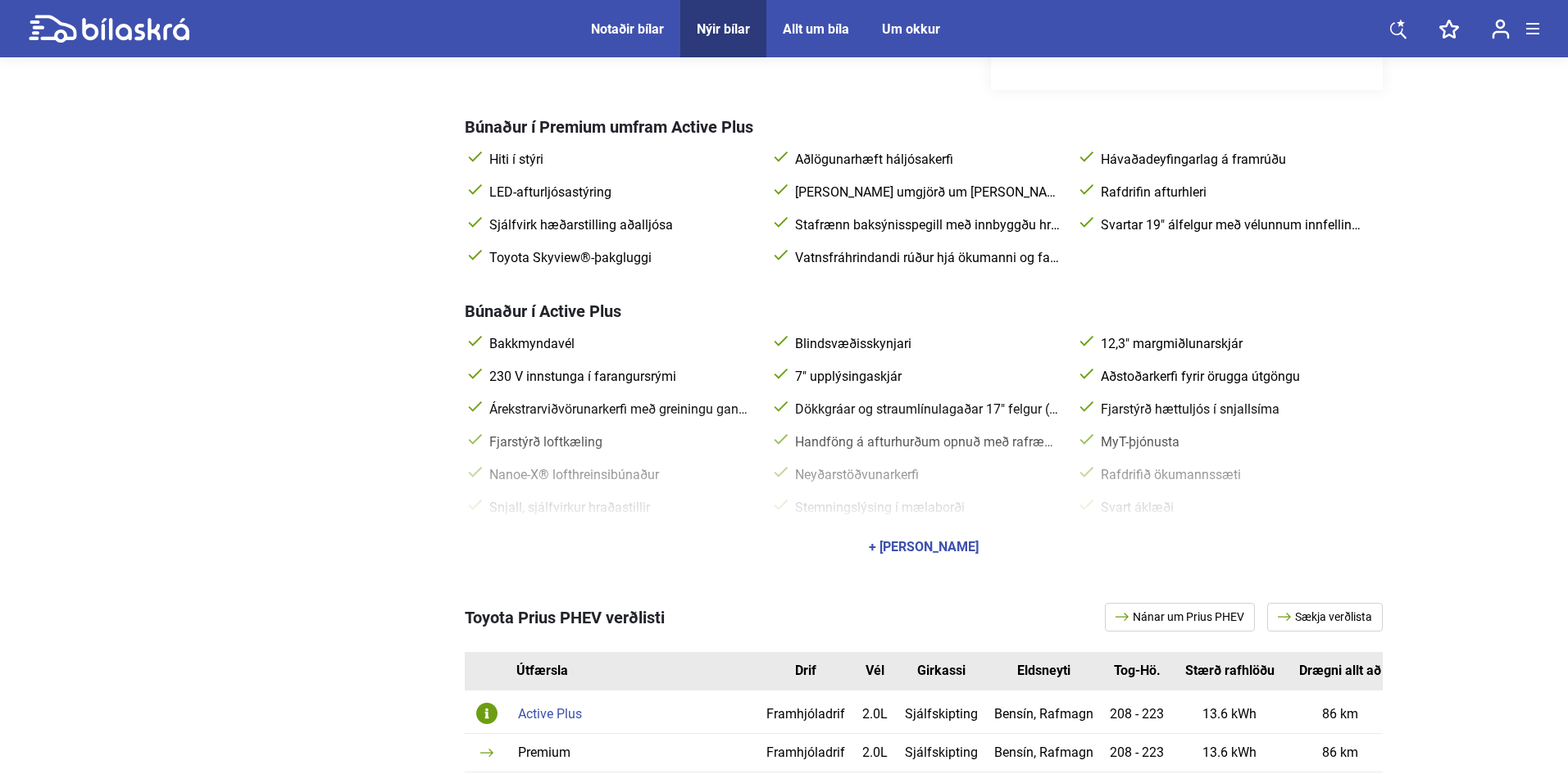
click at [538, 252] on span "Toyota Skyview®-þakgluggi" at bounding box center [620, 258] width 268 height 17
click at [634, 268] on div "Hiti í stýri Aðlögunarhæft háljósakerfi Hávaðadeyfingarlag á framrúðu LED-aftur…" at bounding box center [923, 208] width 918 height 132
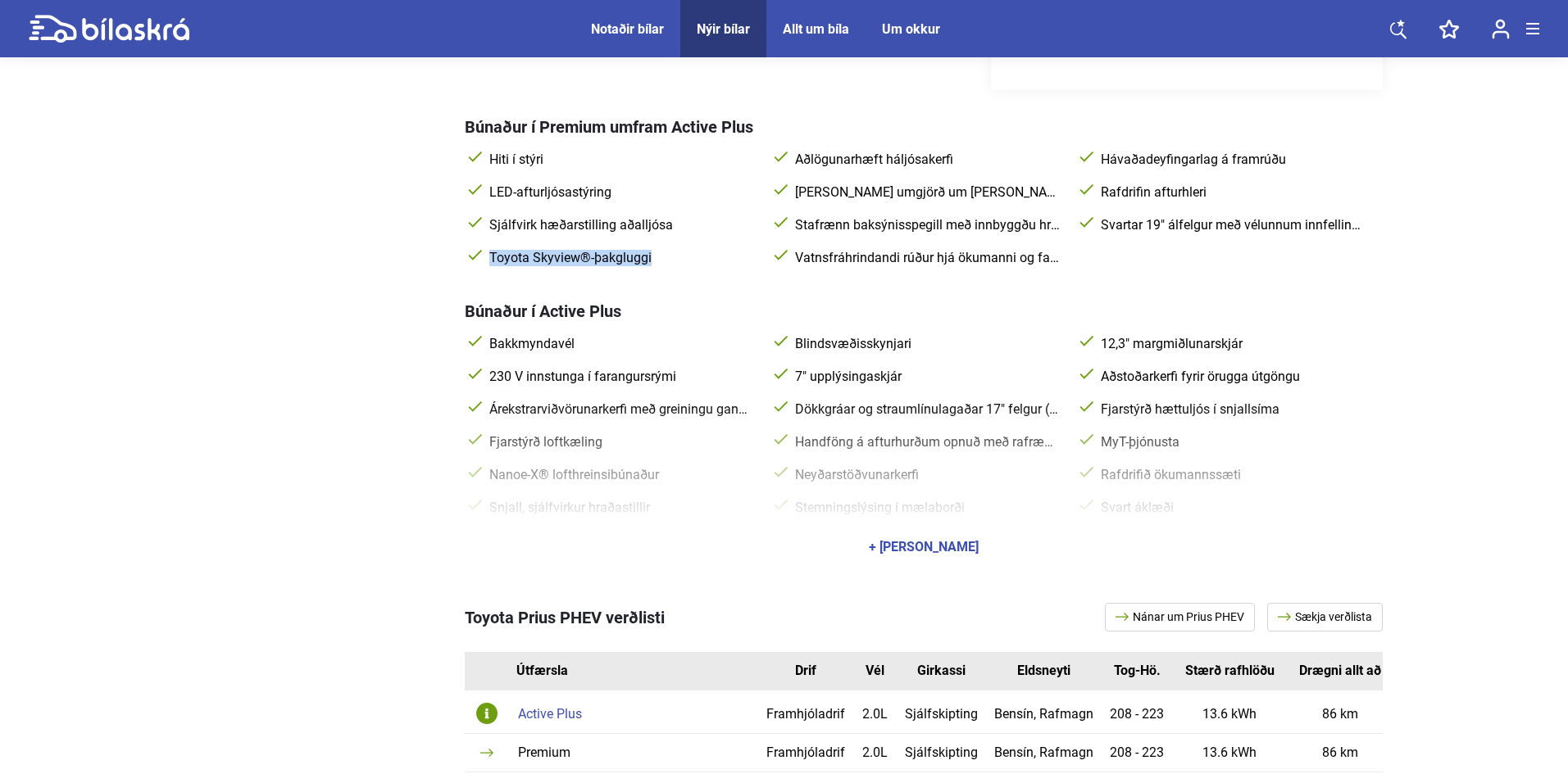
click at [634, 268] on div "Hiti í stýri Aðlögunarhæft háljósakerfi Hávaðadeyfingarlag á framrúðu LED-aftur…" at bounding box center [923, 208] width 918 height 132
click at [678, 259] on span "Toyota Skyview®-þakgluggi" at bounding box center [620, 258] width 268 height 17
click at [663, 259] on span "Toyota Skyview®-þakgluggi" at bounding box center [620, 258] width 268 height 17
click at [642, 263] on span "Toyota Skyview®-þakgluggi" at bounding box center [620, 258] width 268 height 17
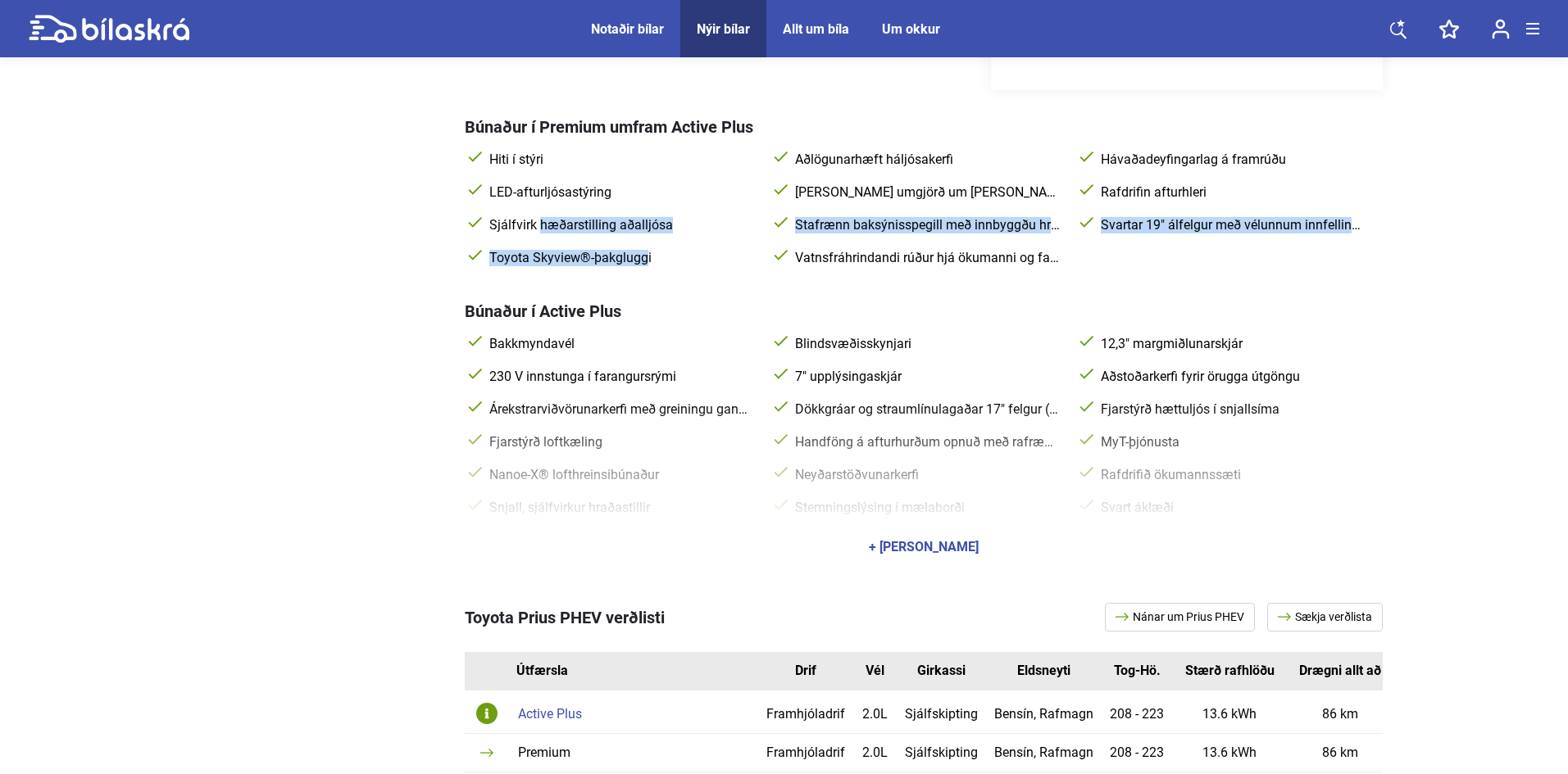
drag, startPoint x: 645, startPoint y: 263, endPoint x: 398, endPoint y: 229, distance: 249.3
click at [398, 229] on div "Búnaður í Premium umfram Active Plus Hiti í stýri Aðlögunarhæft háljósakerfi Há…" at bounding box center [784, 330] width 1196 height 480
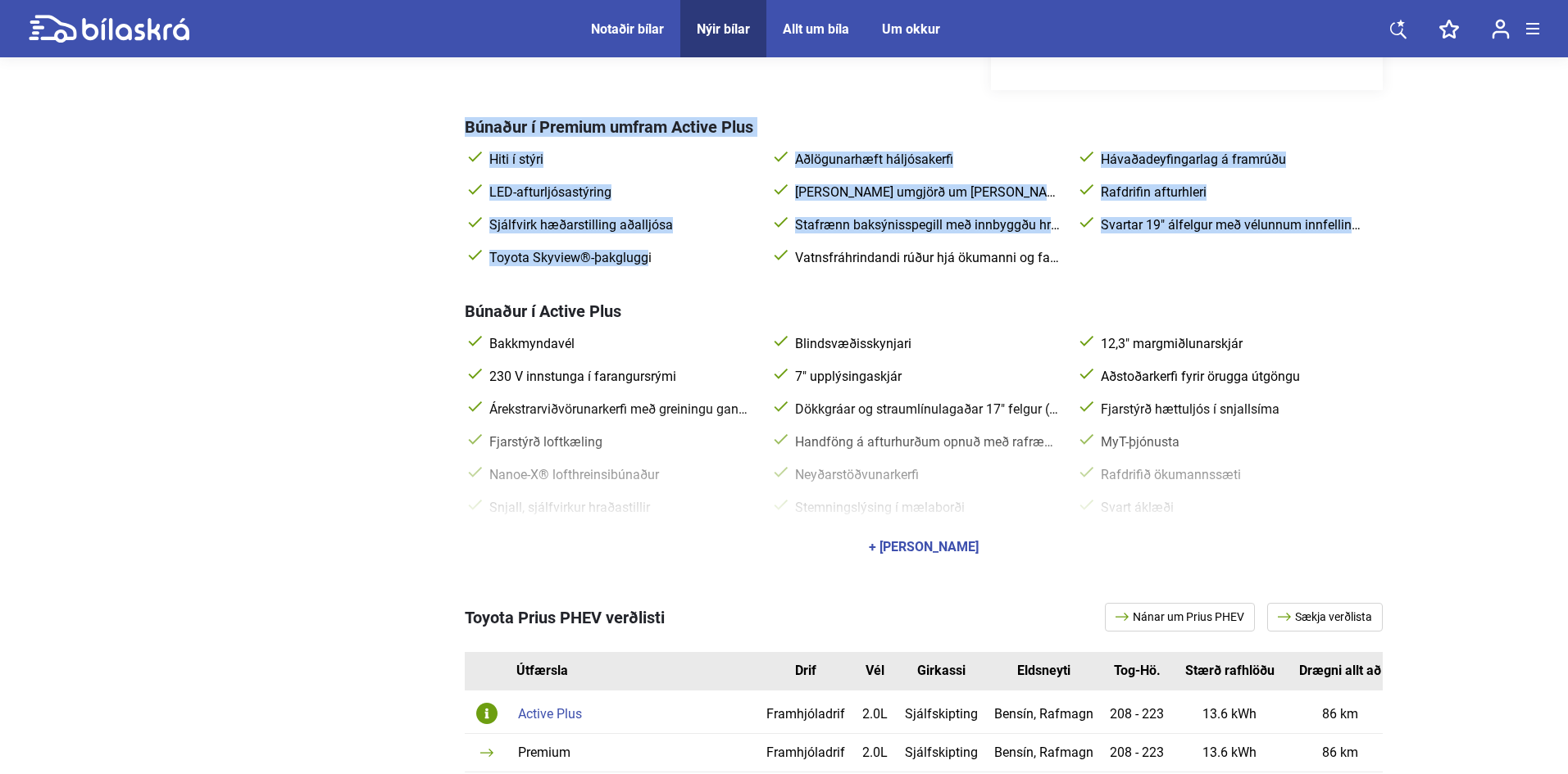
click at [595, 260] on span "Toyota Skyview®-þakgluggi" at bounding box center [620, 258] width 268 height 17
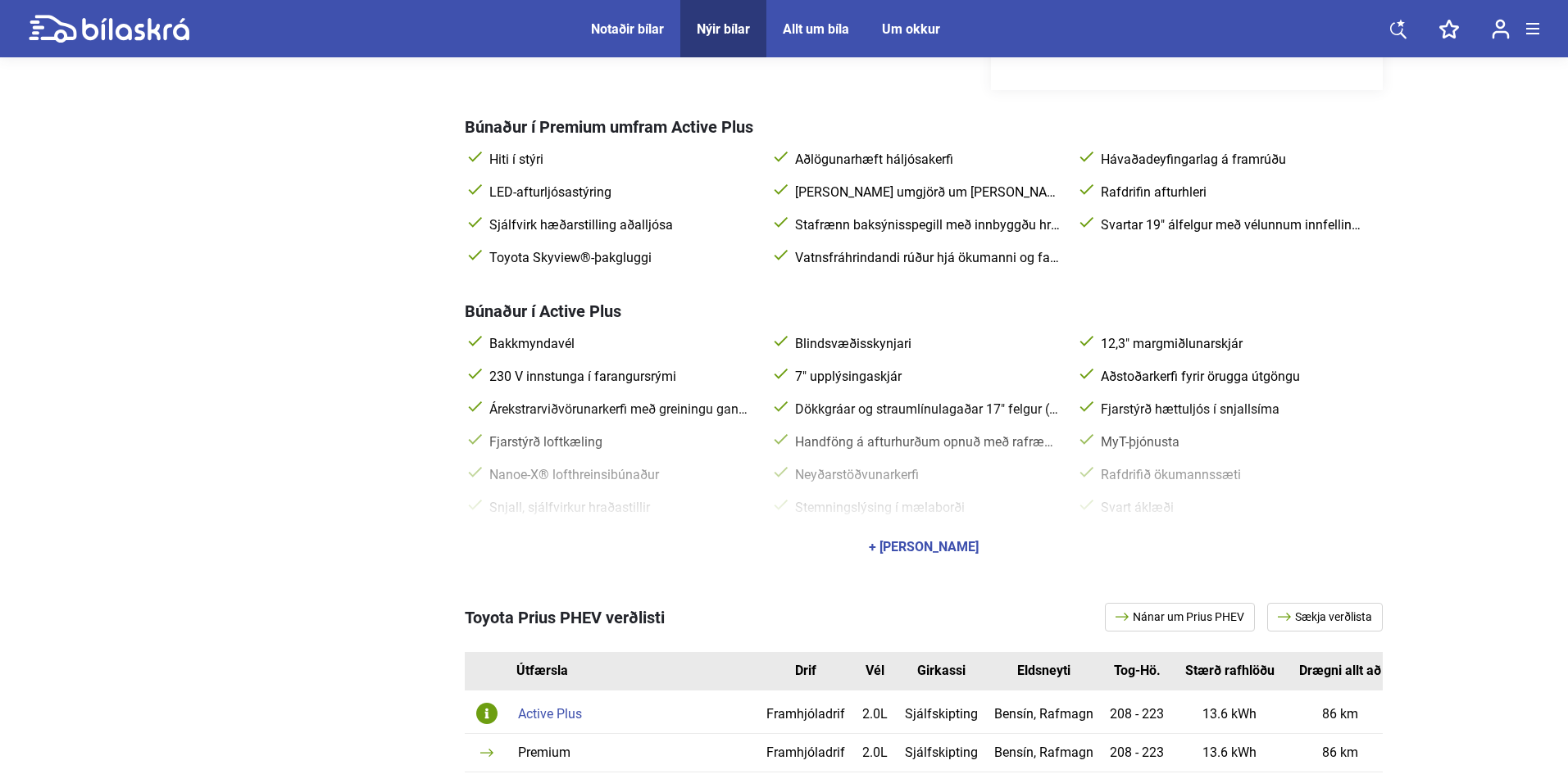
click at [552, 258] on span "Toyota Skyview®-þakgluggi" at bounding box center [620, 258] width 268 height 17
drag, startPoint x: 552, startPoint y: 258, endPoint x: 586, endPoint y: 267, distance: 35.2
click at [553, 259] on span "Toyota Skyview®-þakgluggi" at bounding box center [620, 258] width 268 height 17
click at [634, 257] on span "Toyota Skyview®-þakgluggi" at bounding box center [620, 258] width 268 height 17
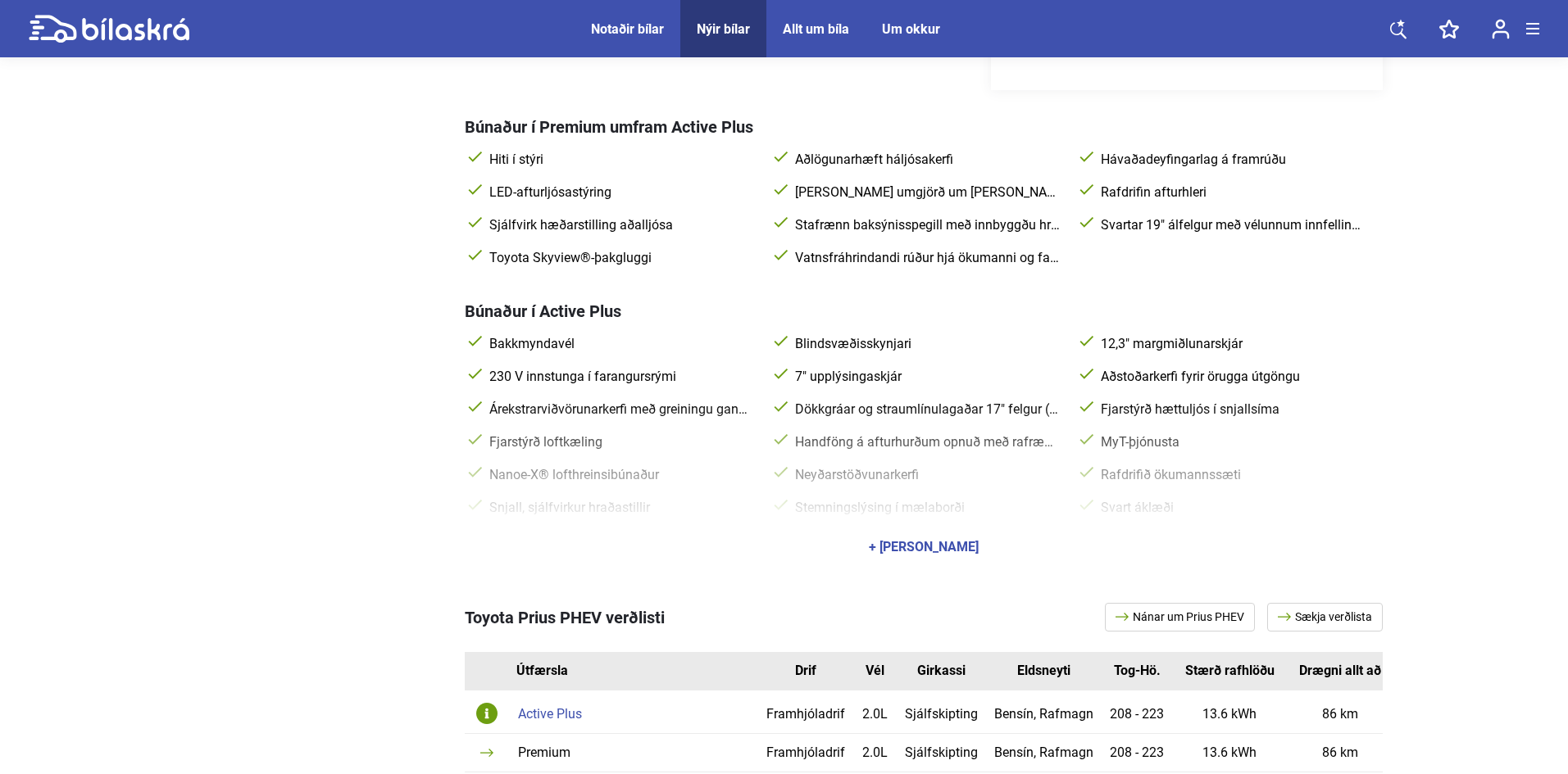
click at [1164, 187] on span "Rafdrifin afturhleri" at bounding box center [1232, 192] width 268 height 17
click at [1164, 186] on span "Rafdrifin afturhleri" at bounding box center [1232, 192] width 268 height 17
click at [900, 536] on div "+ [PERSON_NAME]" at bounding box center [923, 547] width 918 height 46
click at [939, 545] on div "+ [PERSON_NAME]" at bounding box center [923, 547] width 109 height 13
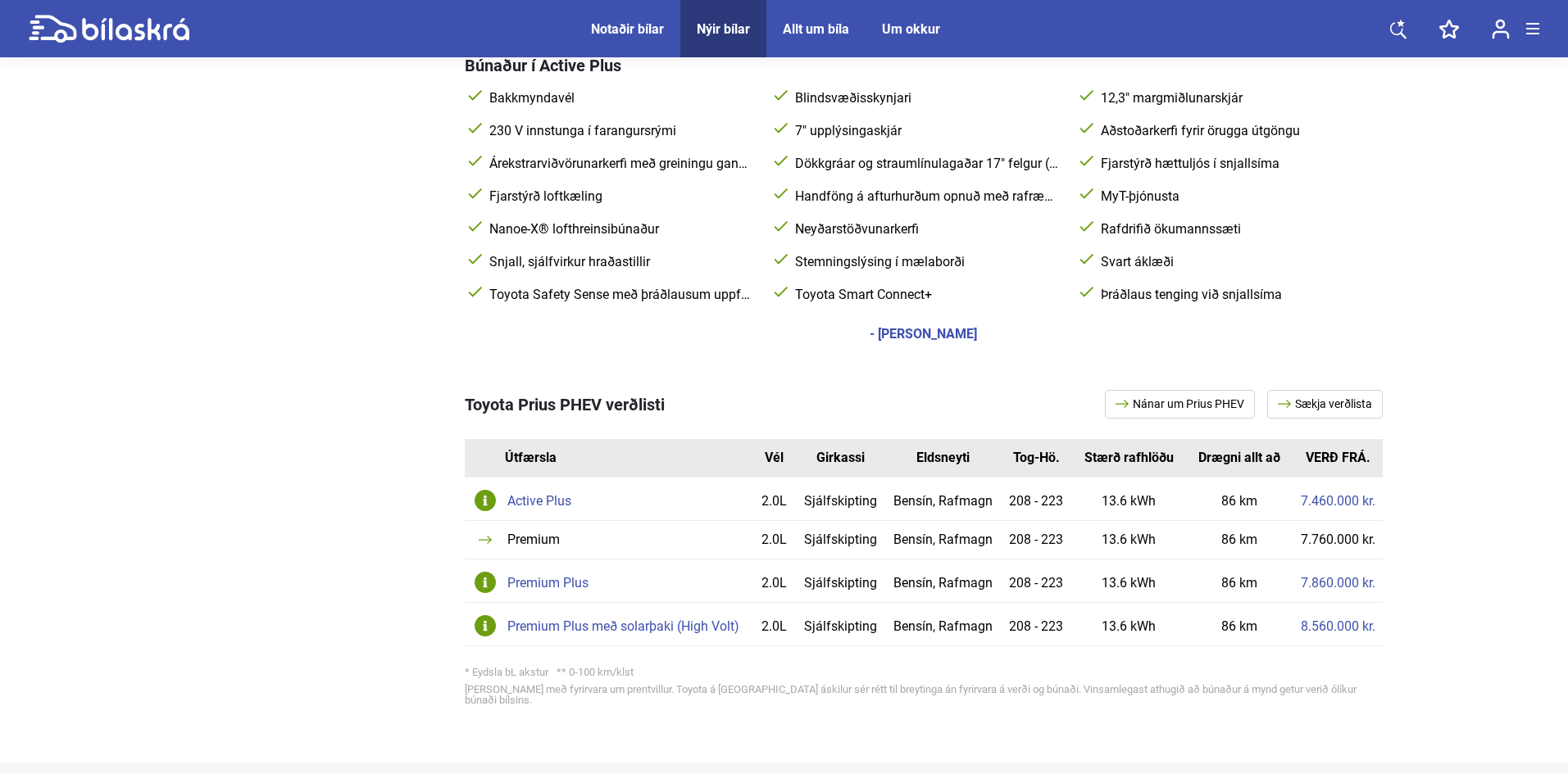
scroll to position [0, 0]
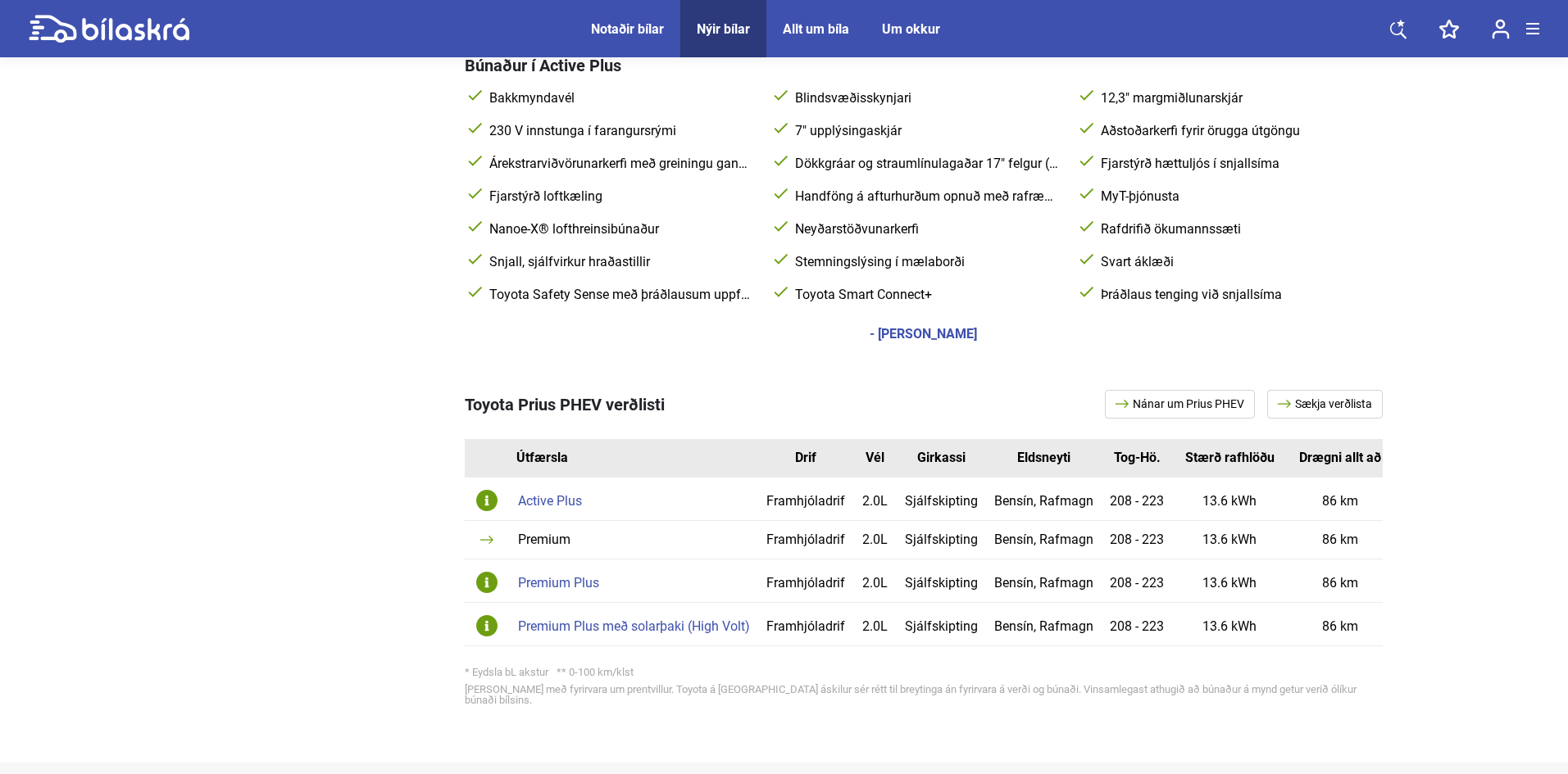
click at [251, 497] on div at bounding box center [313, 539] width 254 height 364
